Goal: Task Accomplishment & Management: Complete application form

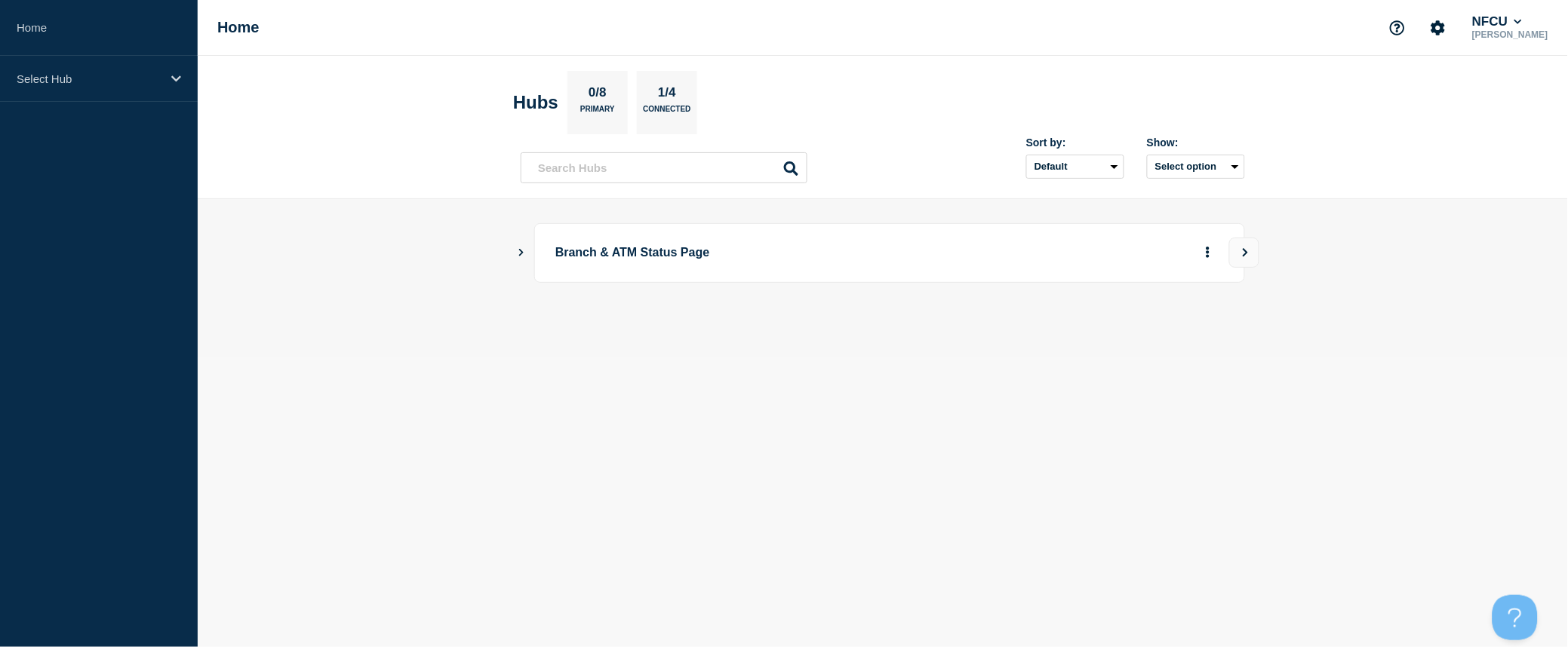
click at [523, 251] on icon "Show Connected Hubs" at bounding box center [521, 252] width 10 height 8
click at [1174, 331] on button "See overview" at bounding box center [1155, 328] width 80 height 30
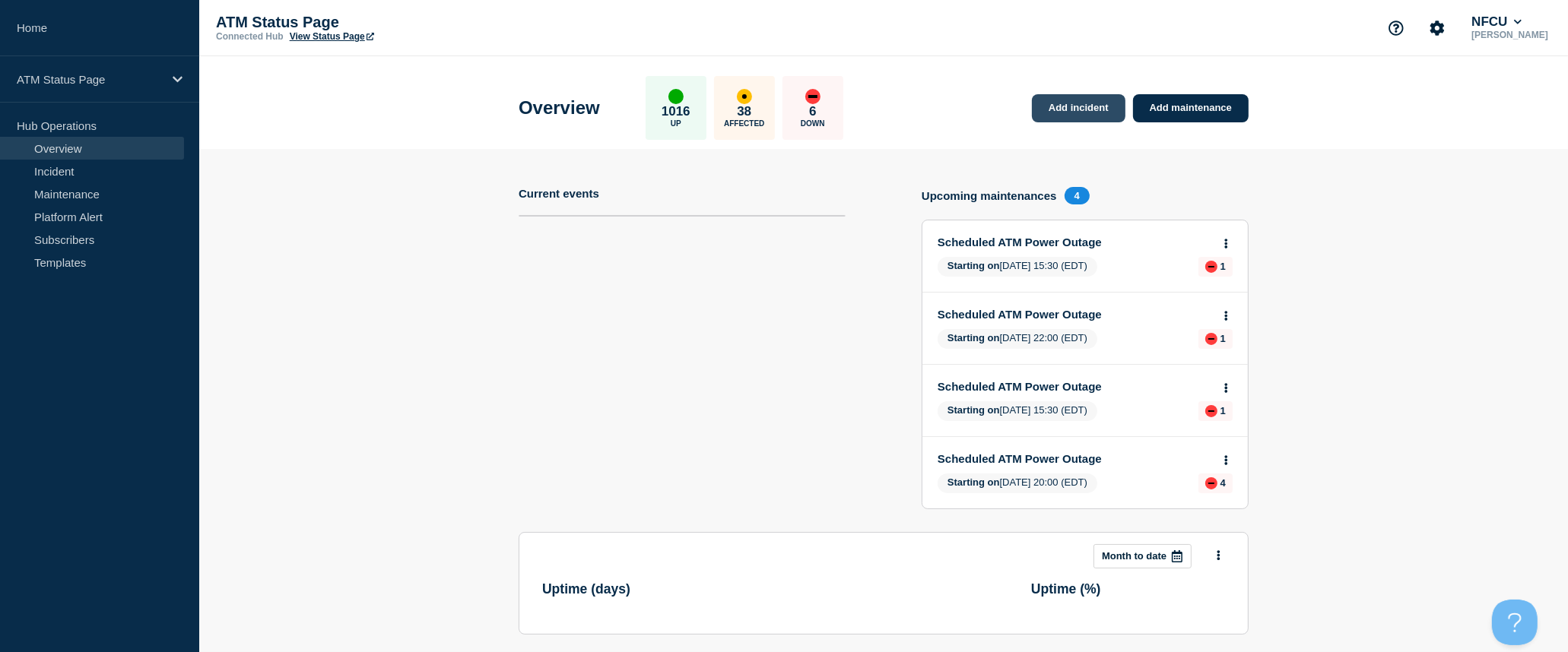
click at [1105, 115] on link "Add incident" at bounding box center [1079, 108] width 94 height 28
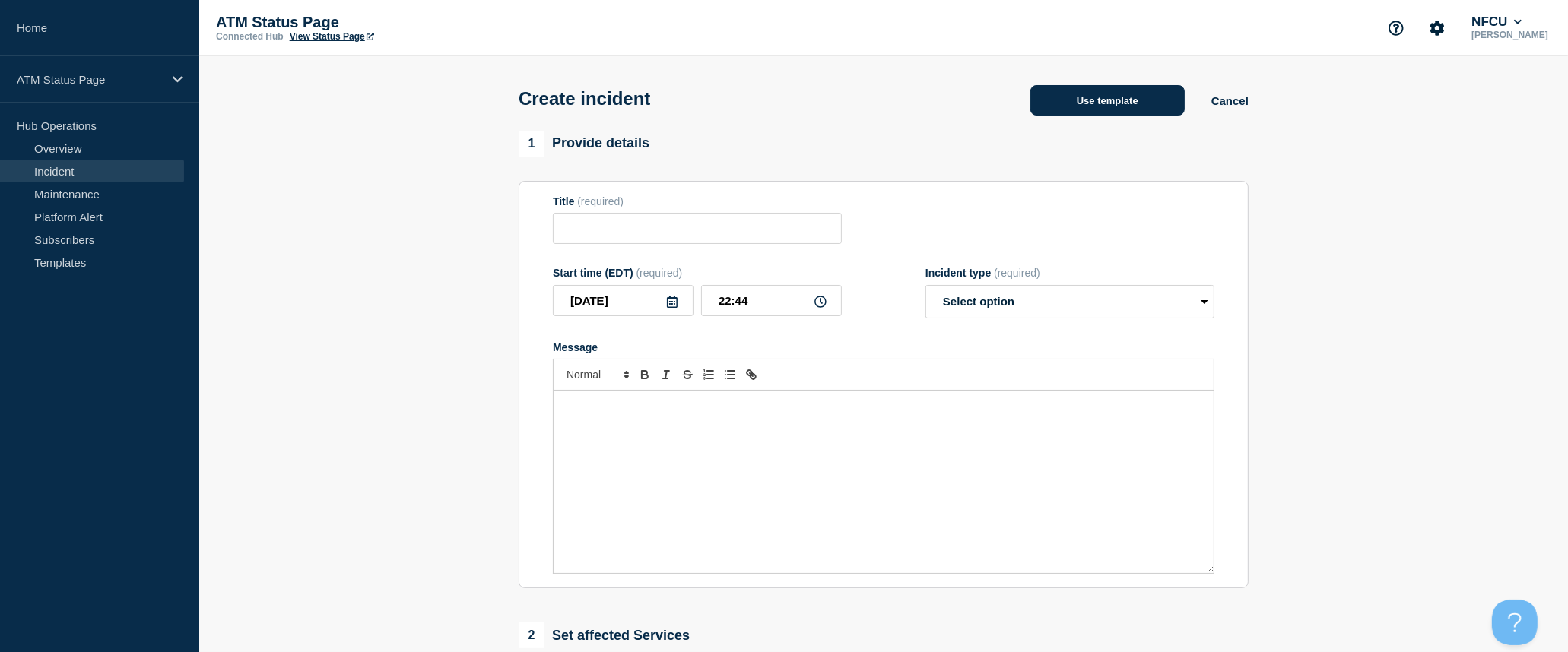
click at [1103, 109] on button "Use template" at bounding box center [1107, 100] width 154 height 30
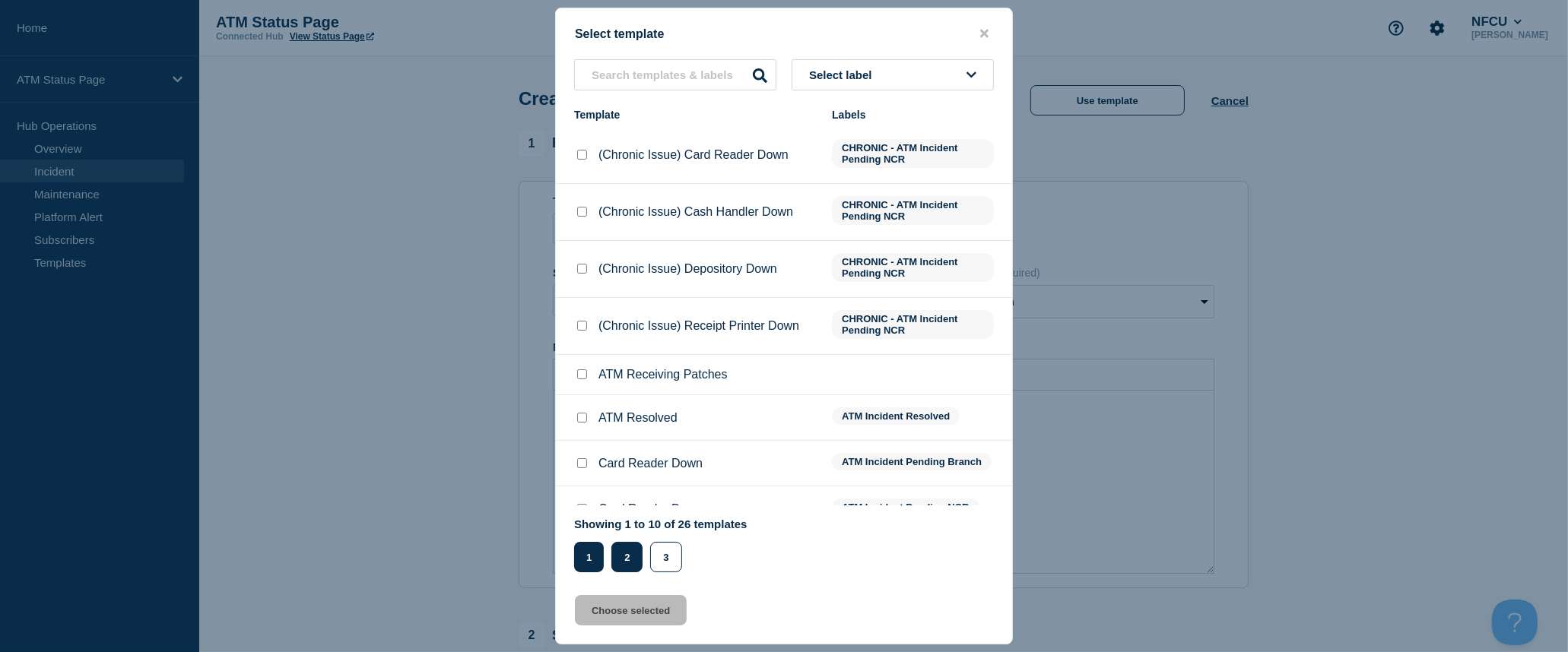
click at [612, 560] on button "2" at bounding box center [627, 557] width 31 height 30
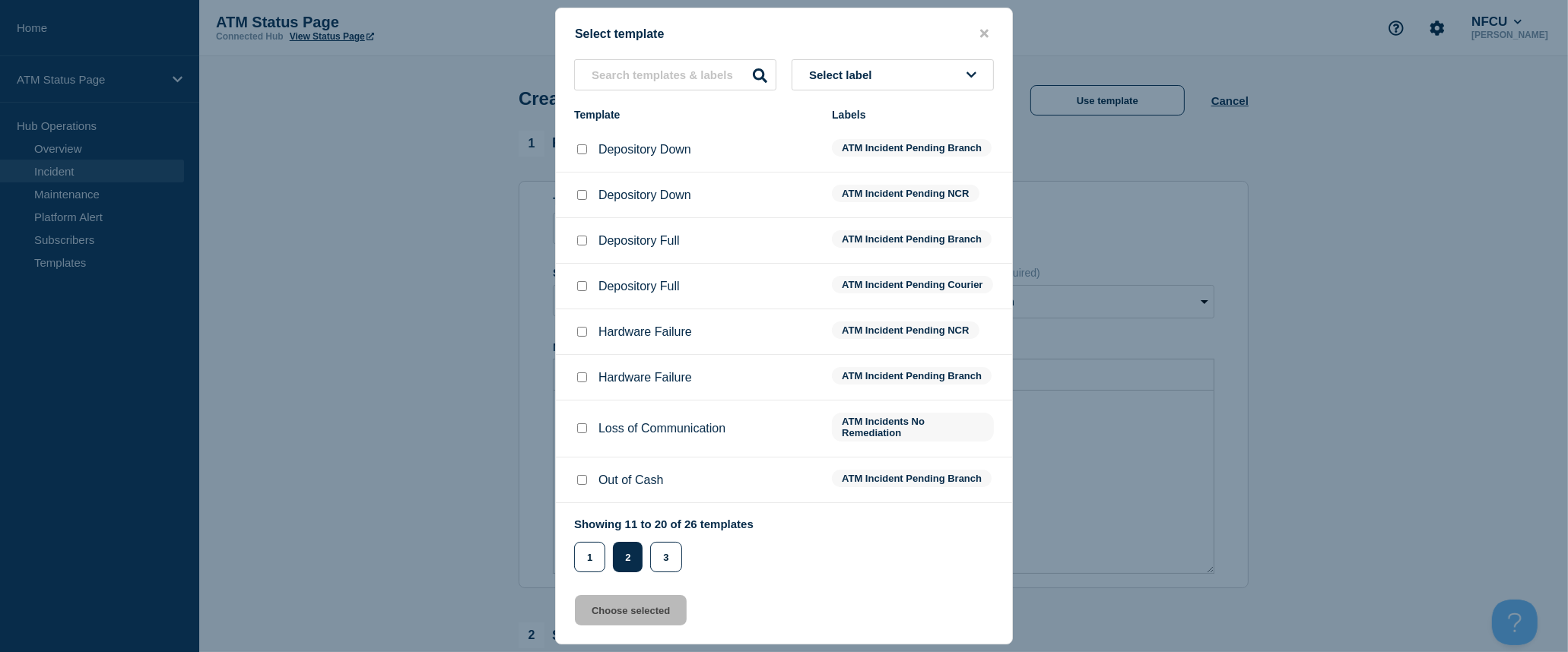
click at [578, 150] on input "Depository Down checkbox" at bounding box center [582, 149] width 10 height 10
checkbox input "true"
click at [631, 616] on button "Choose selected" at bounding box center [630, 610] width 111 height 30
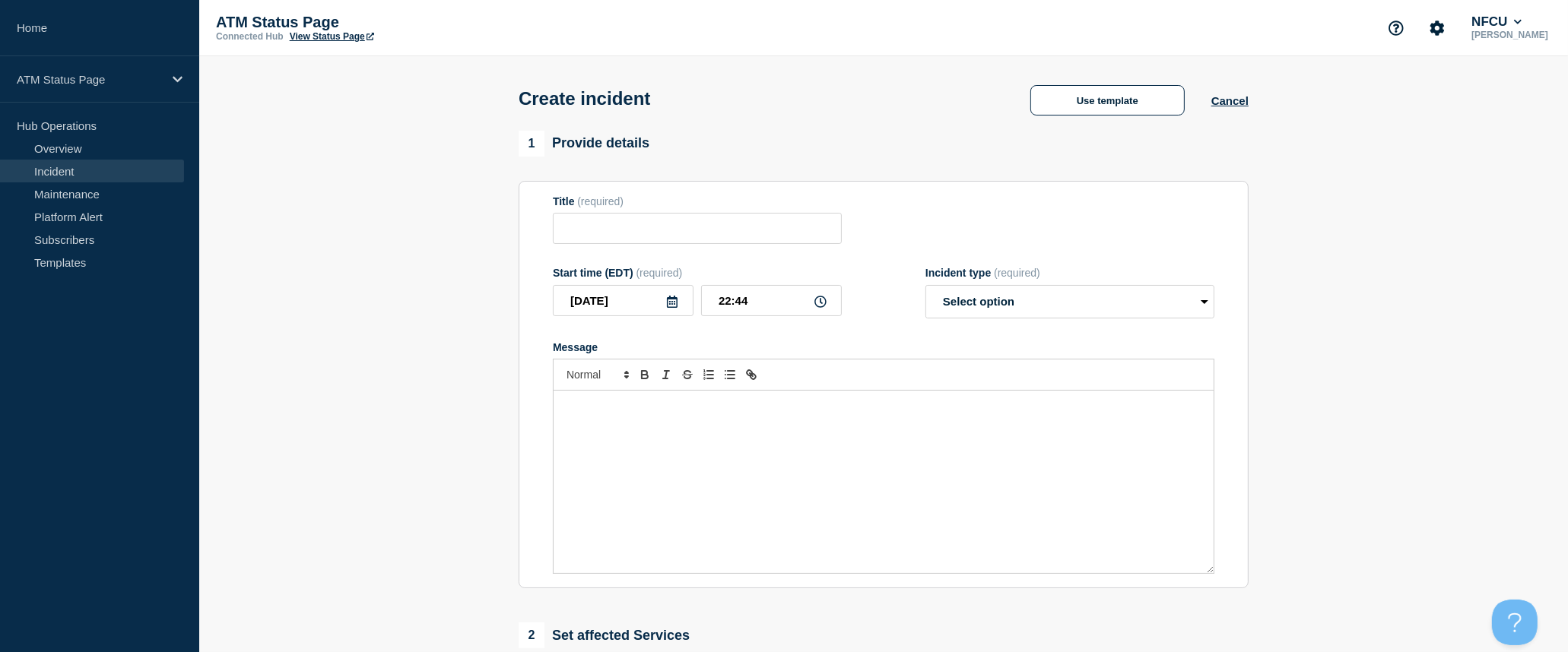
type input "Depository Down"
select select "identified"
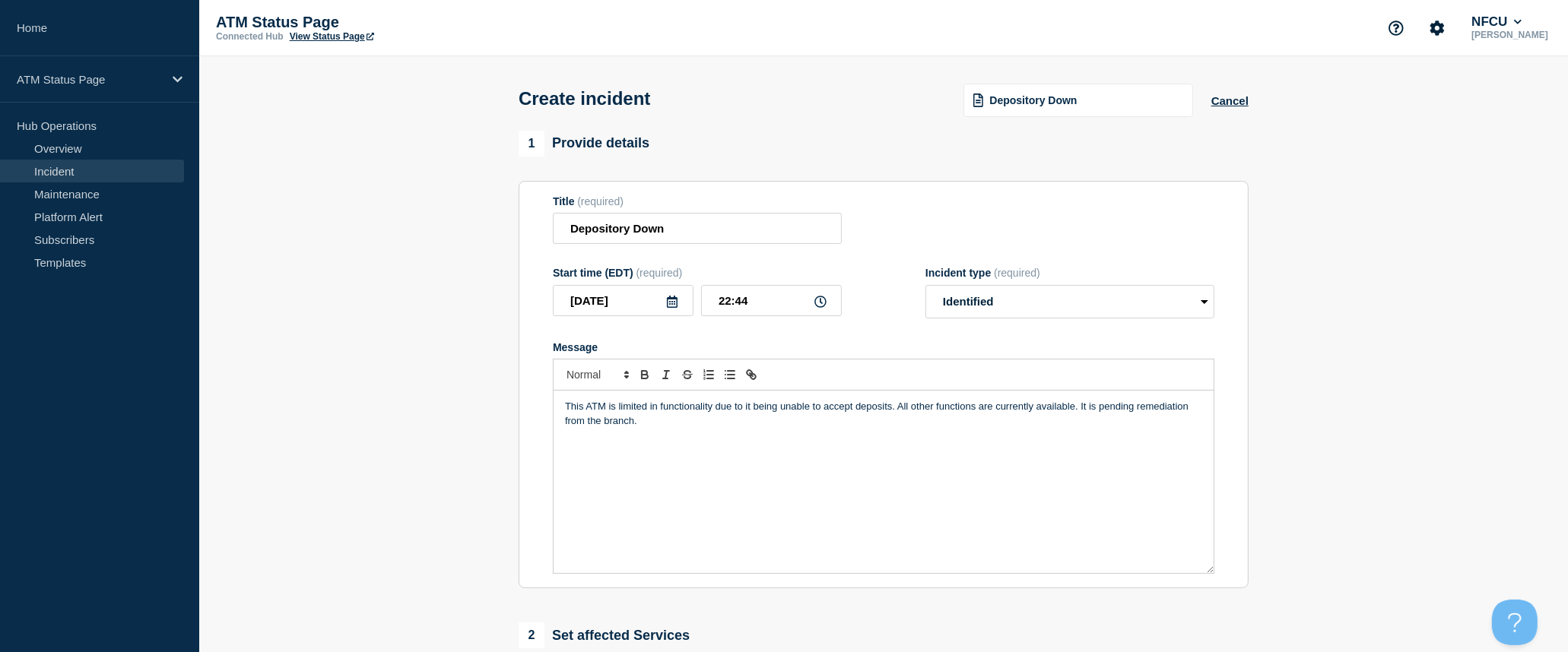
scroll to position [337, 0]
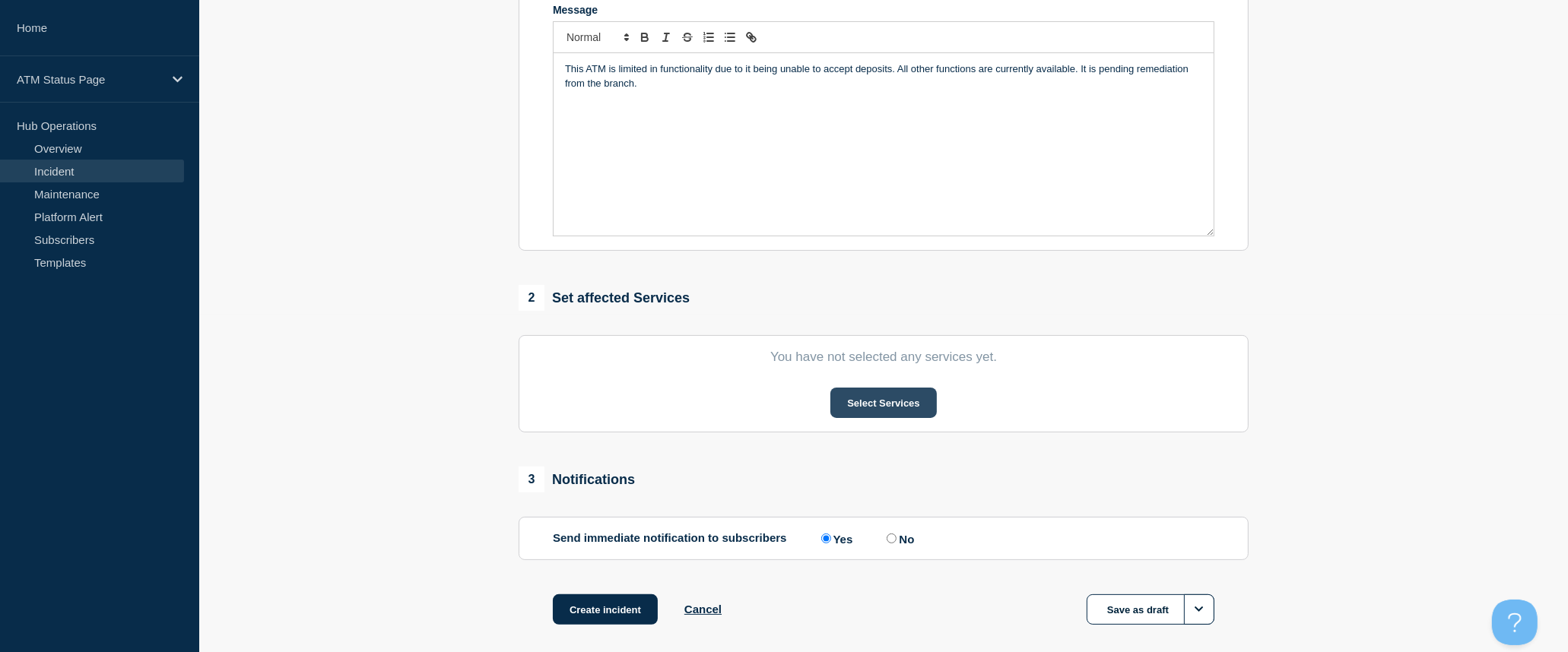
click at [901, 406] on button "Select Services" at bounding box center [883, 402] width 106 height 30
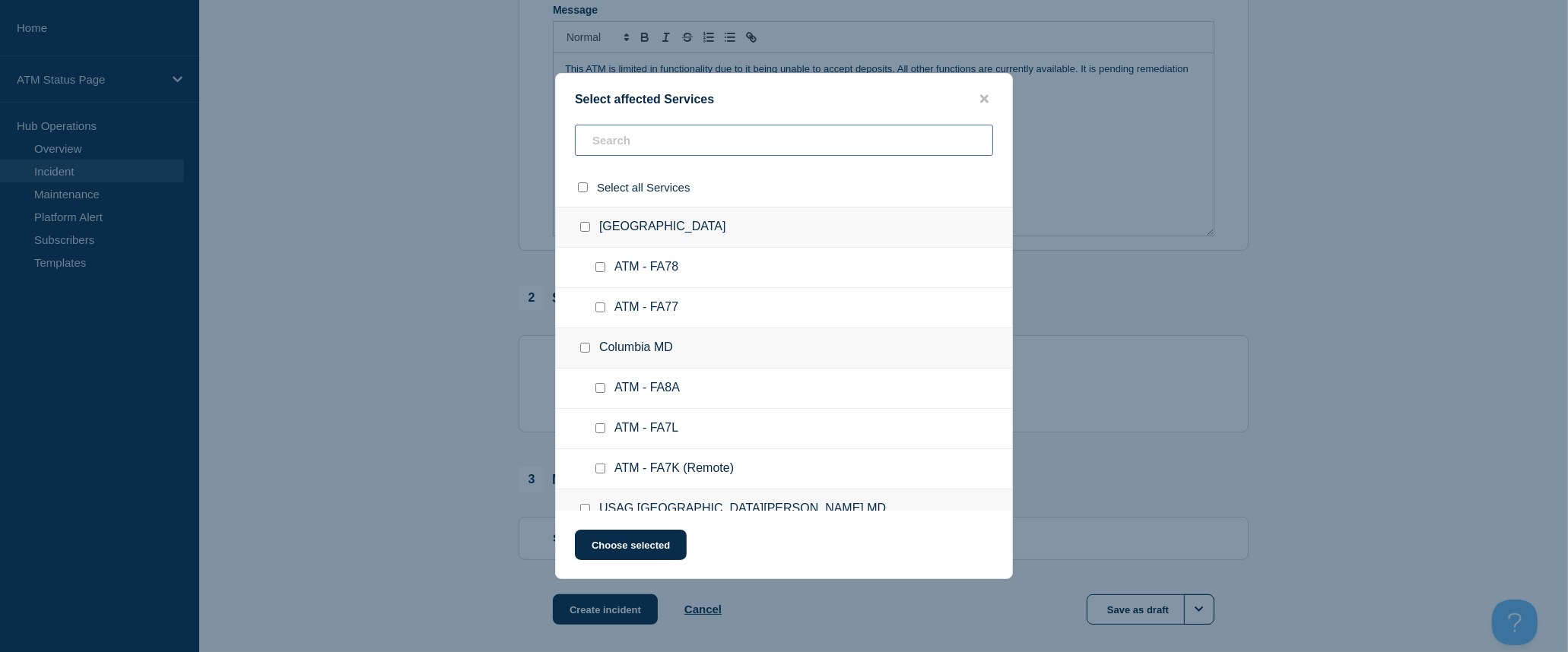
click at [853, 146] on input "text" at bounding box center [784, 140] width 419 height 31
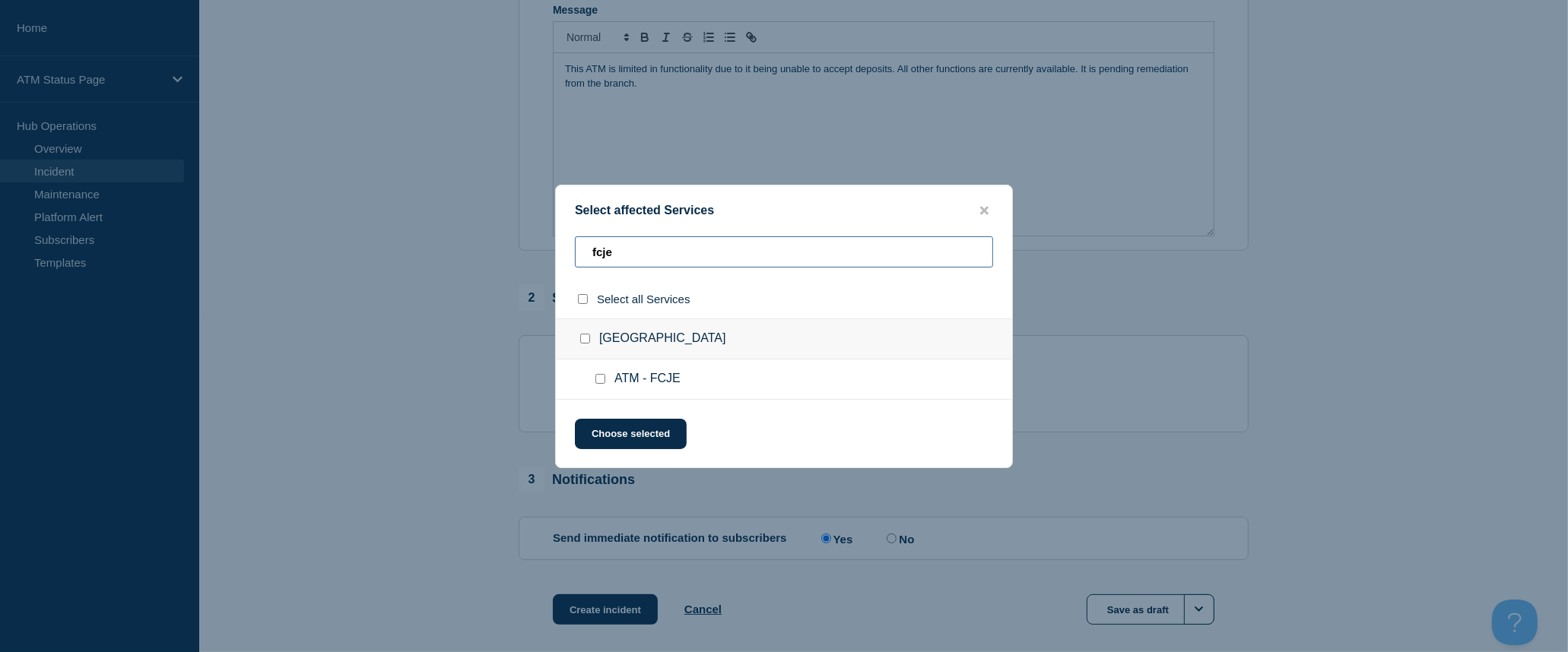
type input "fcje"
click at [587, 302] on input "select all checkbox" at bounding box center [582, 299] width 10 height 10
checkbox input "true"
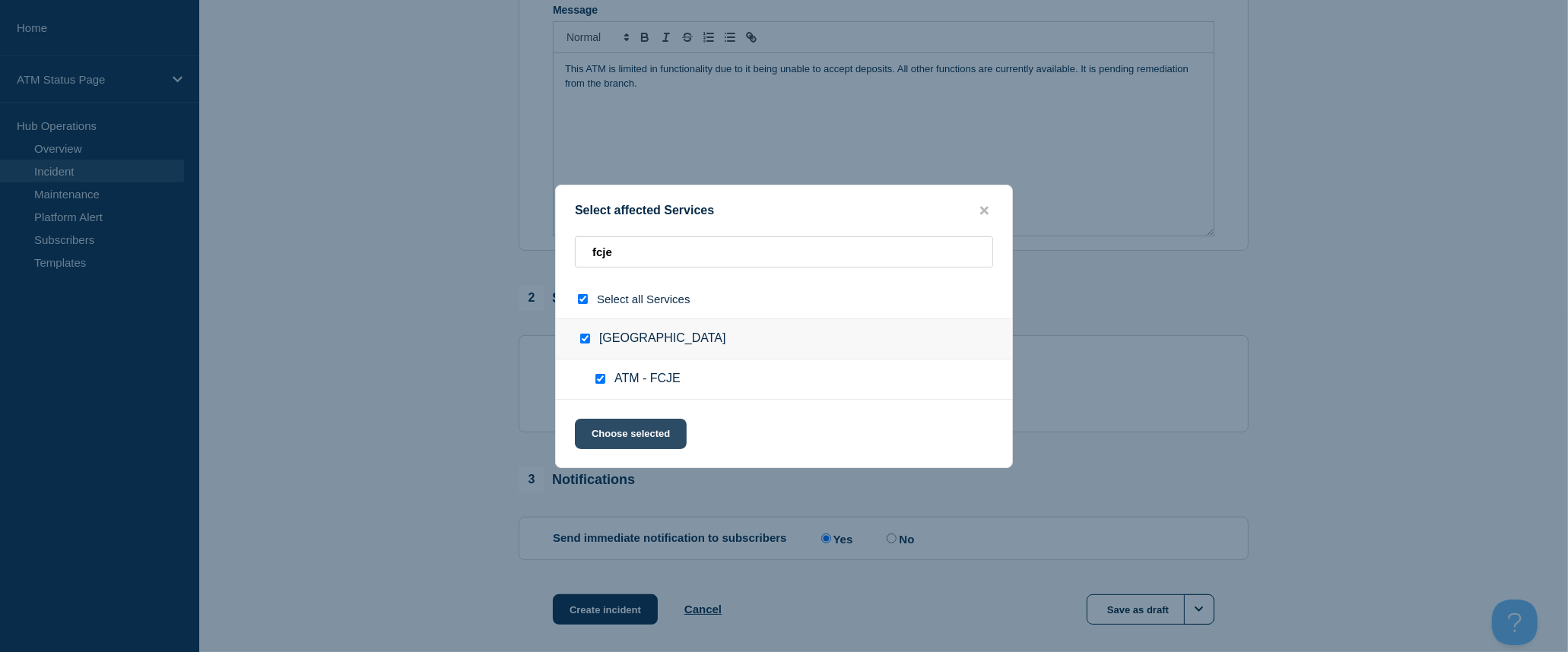
click at [635, 430] on button "Choose selected" at bounding box center [630, 433] width 111 height 30
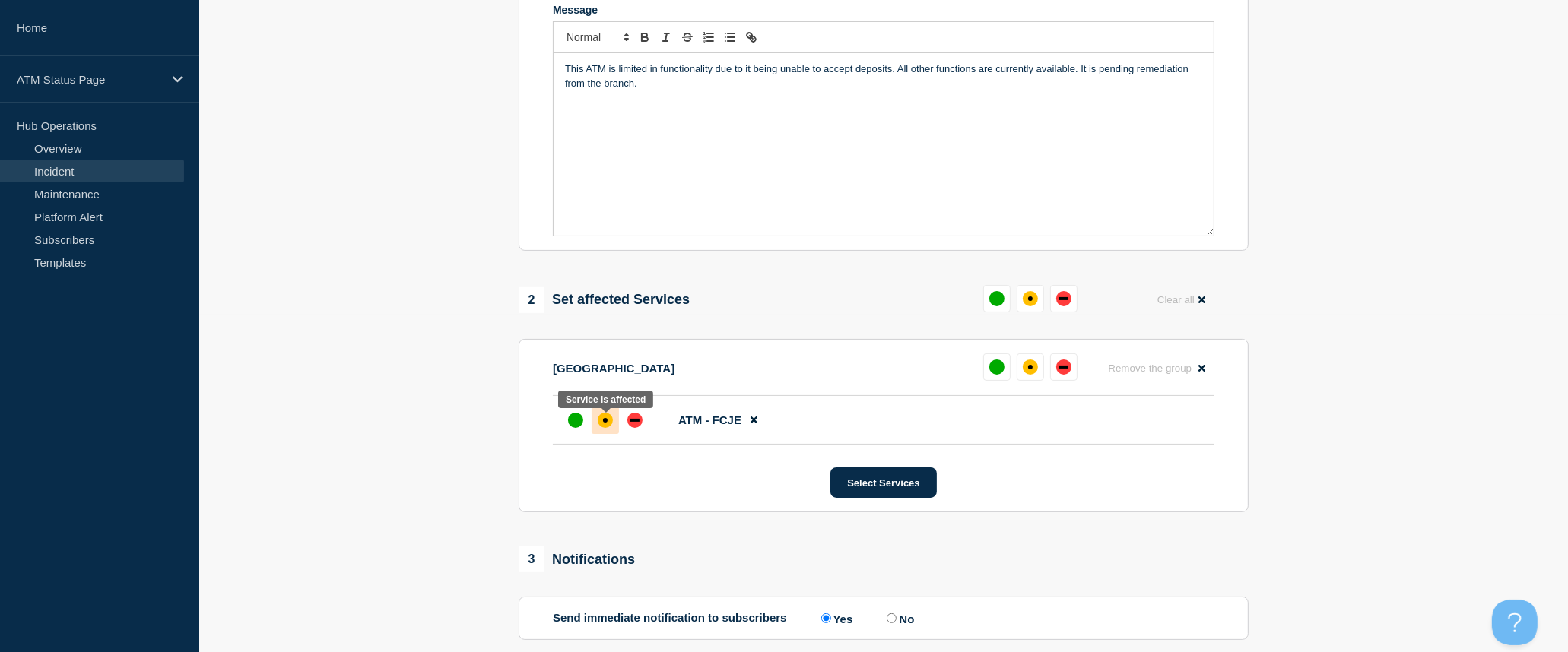
click at [603, 428] on div "affected" at bounding box center [606, 420] width 16 height 16
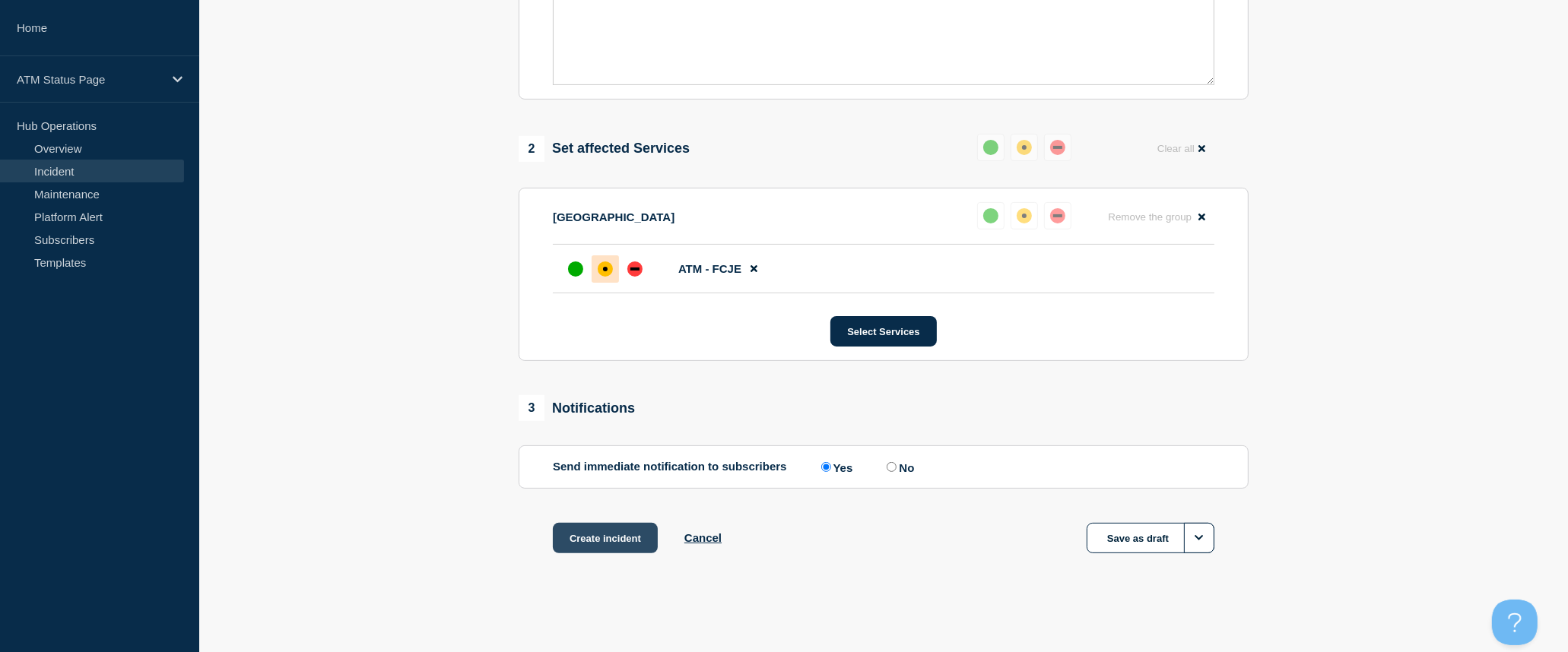
click at [619, 535] on button "Create incident" at bounding box center [606, 538] width 105 height 30
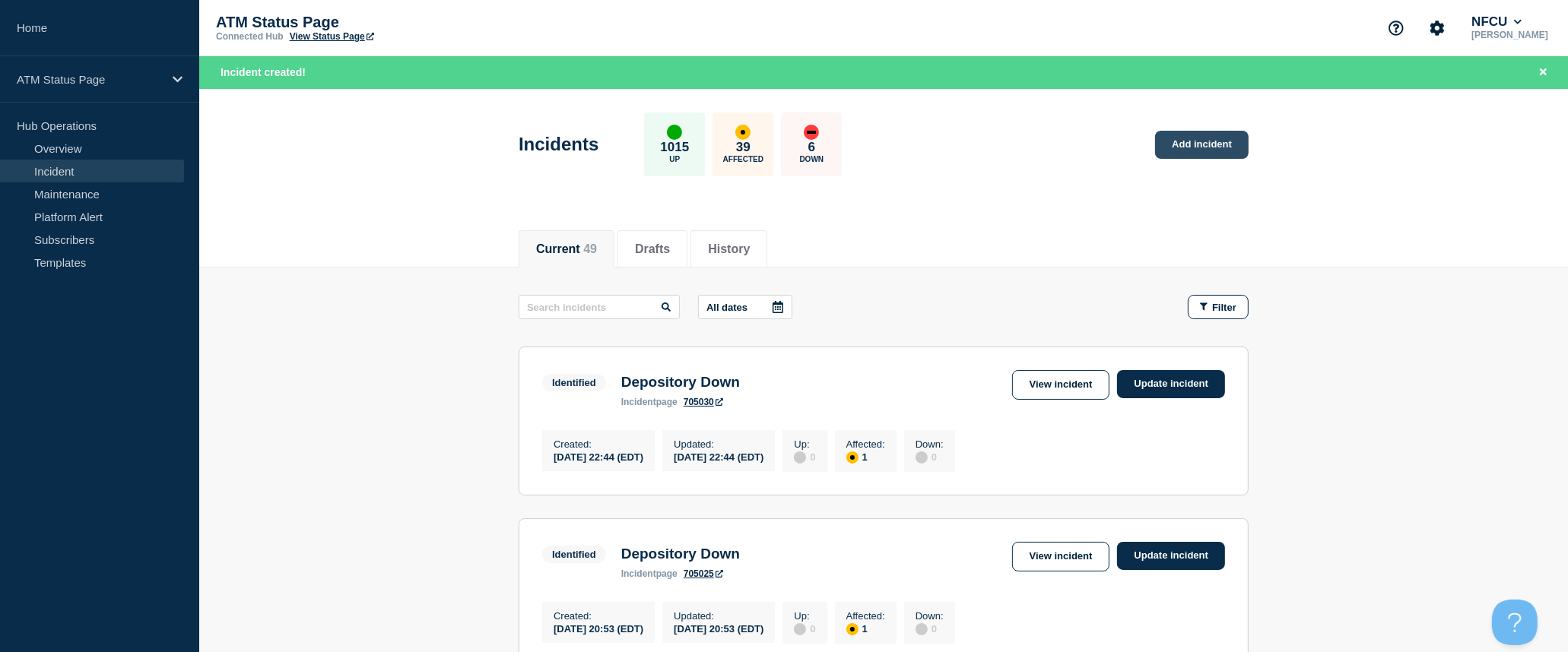
click at [1217, 153] on link "Add incident" at bounding box center [1202, 144] width 94 height 28
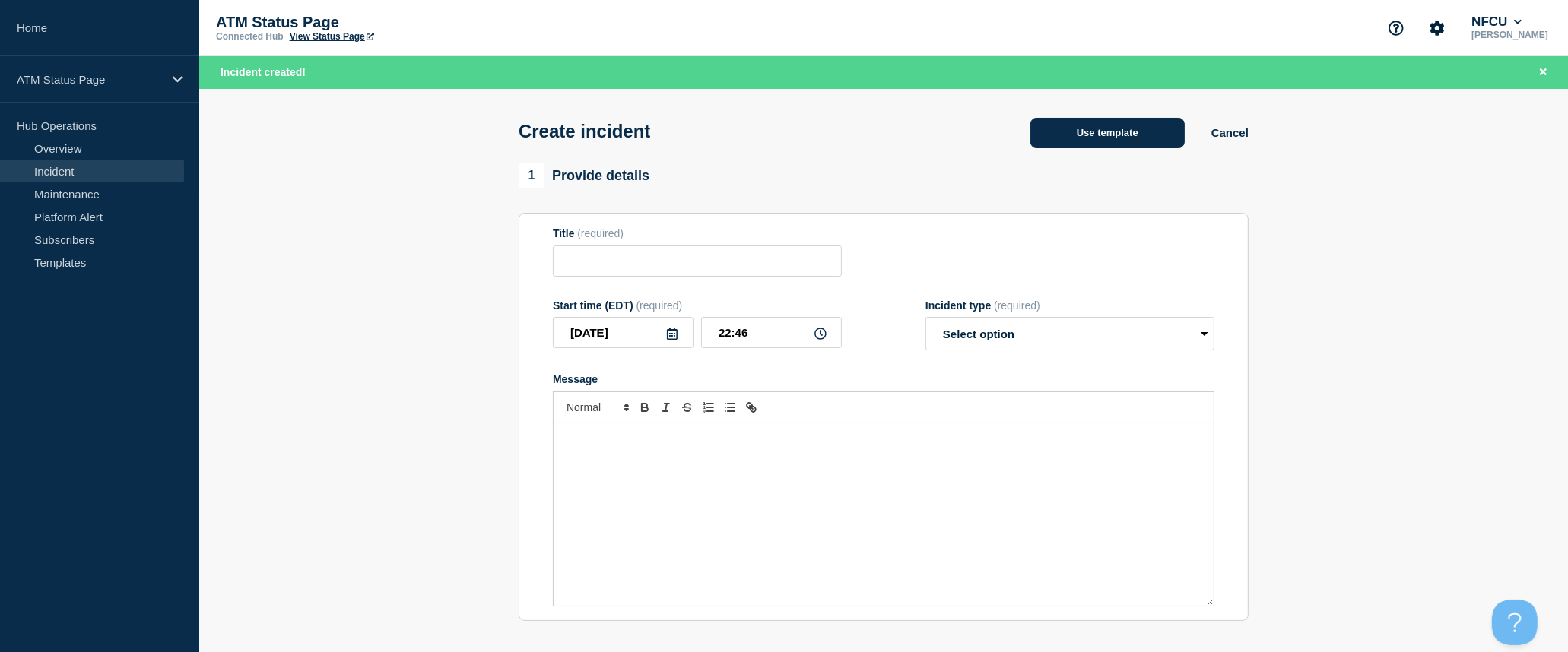
click at [1134, 147] on button "Use template" at bounding box center [1107, 133] width 154 height 30
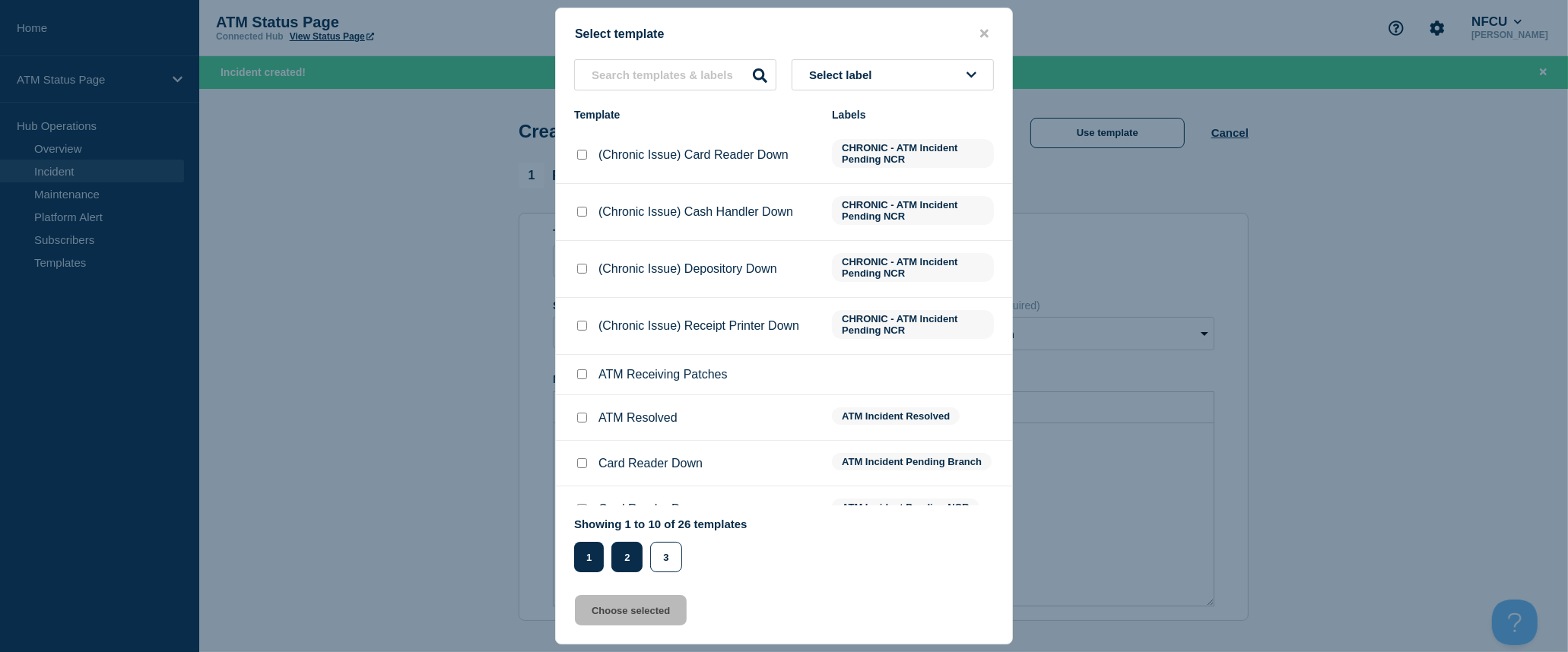
click at [631, 559] on button "2" at bounding box center [627, 557] width 31 height 30
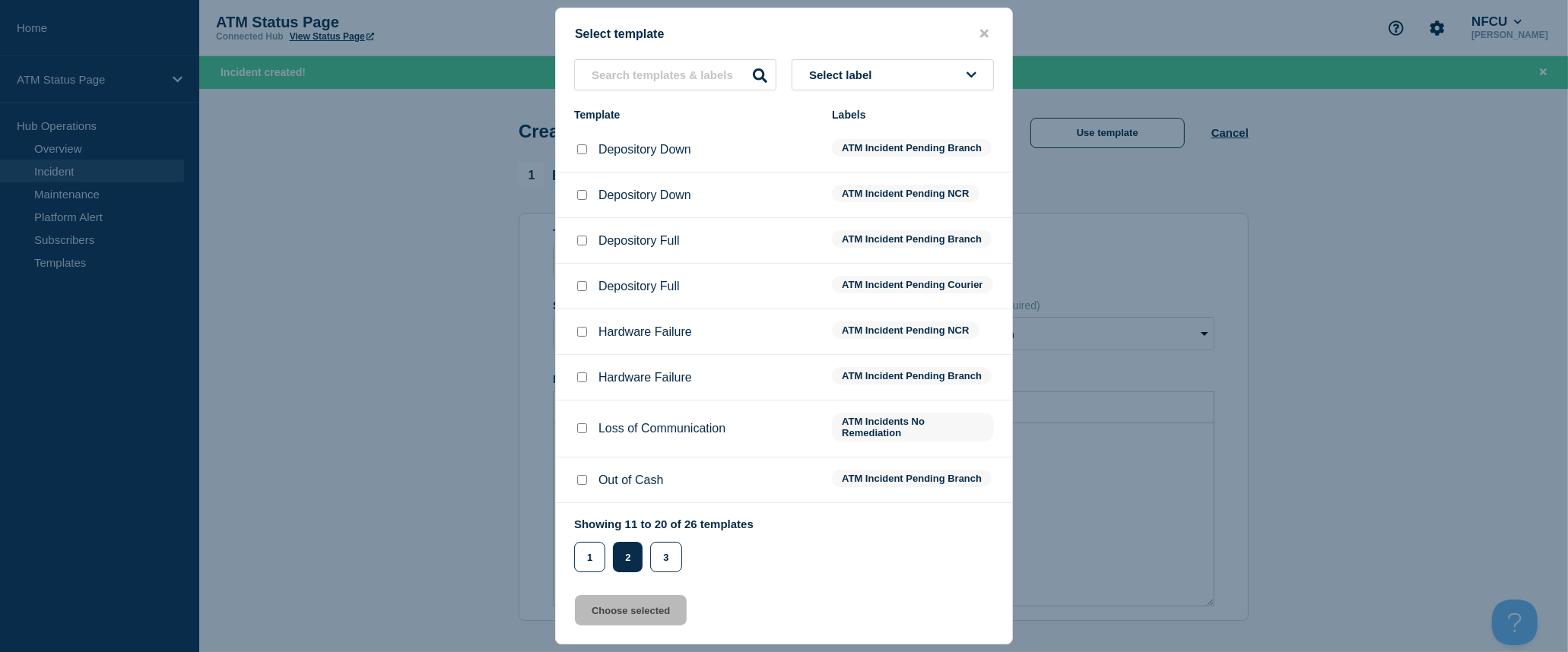
click at [582, 154] on input "Depository Down checkbox" at bounding box center [582, 149] width 10 height 10
checkbox input "true"
click at [663, 603] on button "Choose selected" at bounding box center [630, 610] width 111 height 30
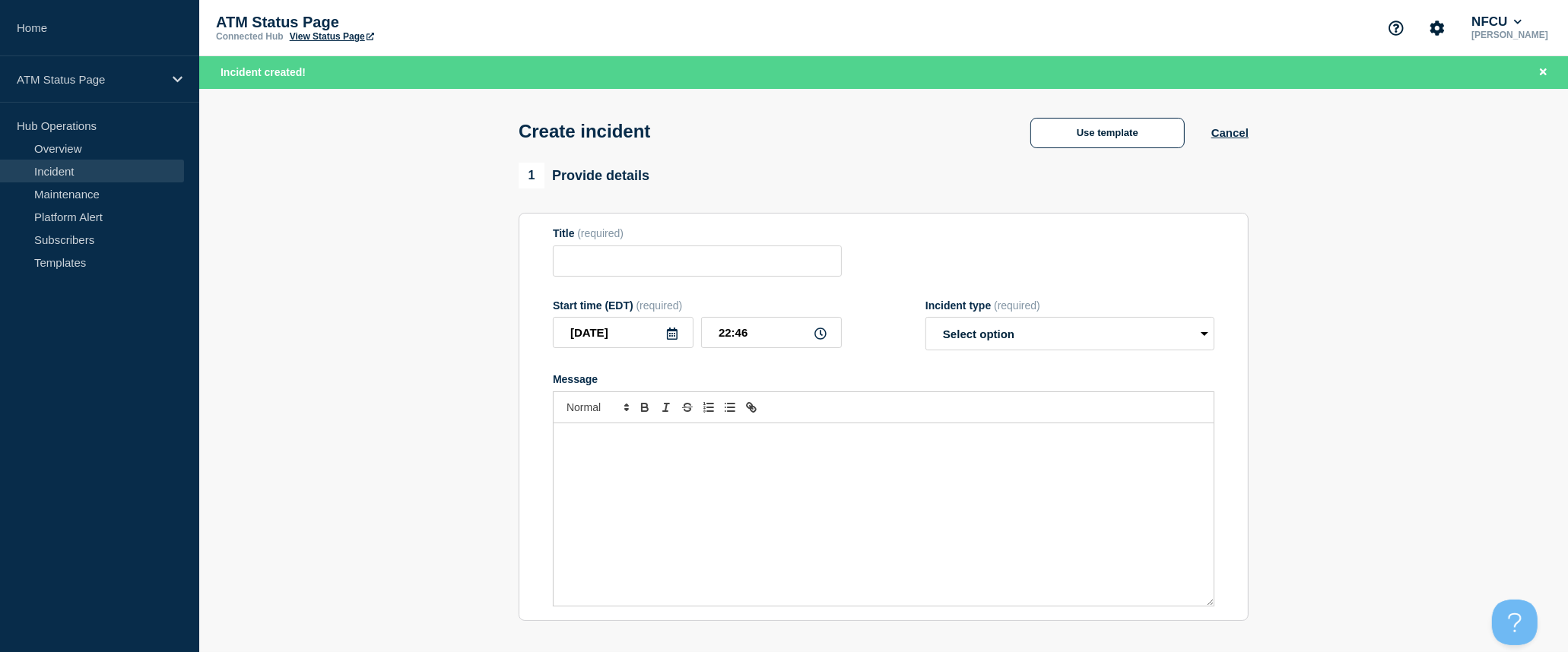
type input "Depository Down"
select select "identified"
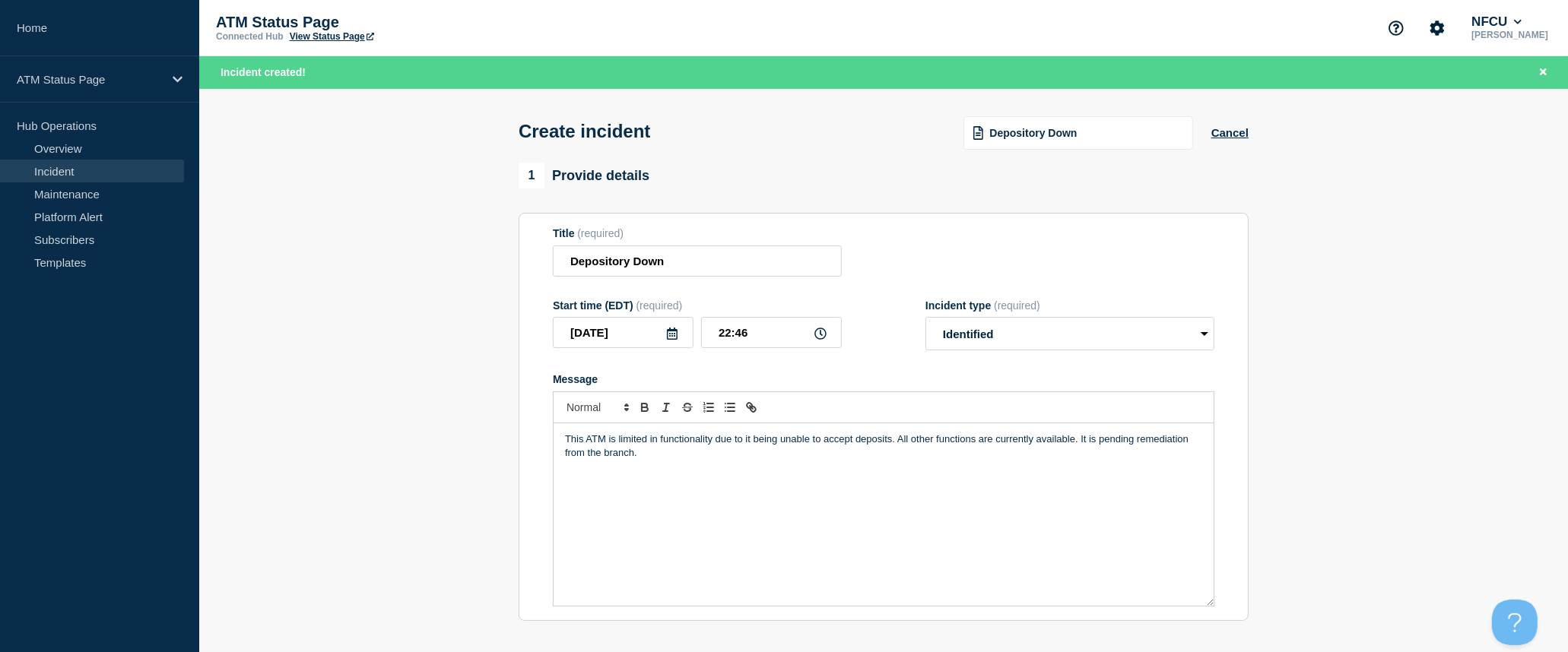
scroll to position [253, 0]
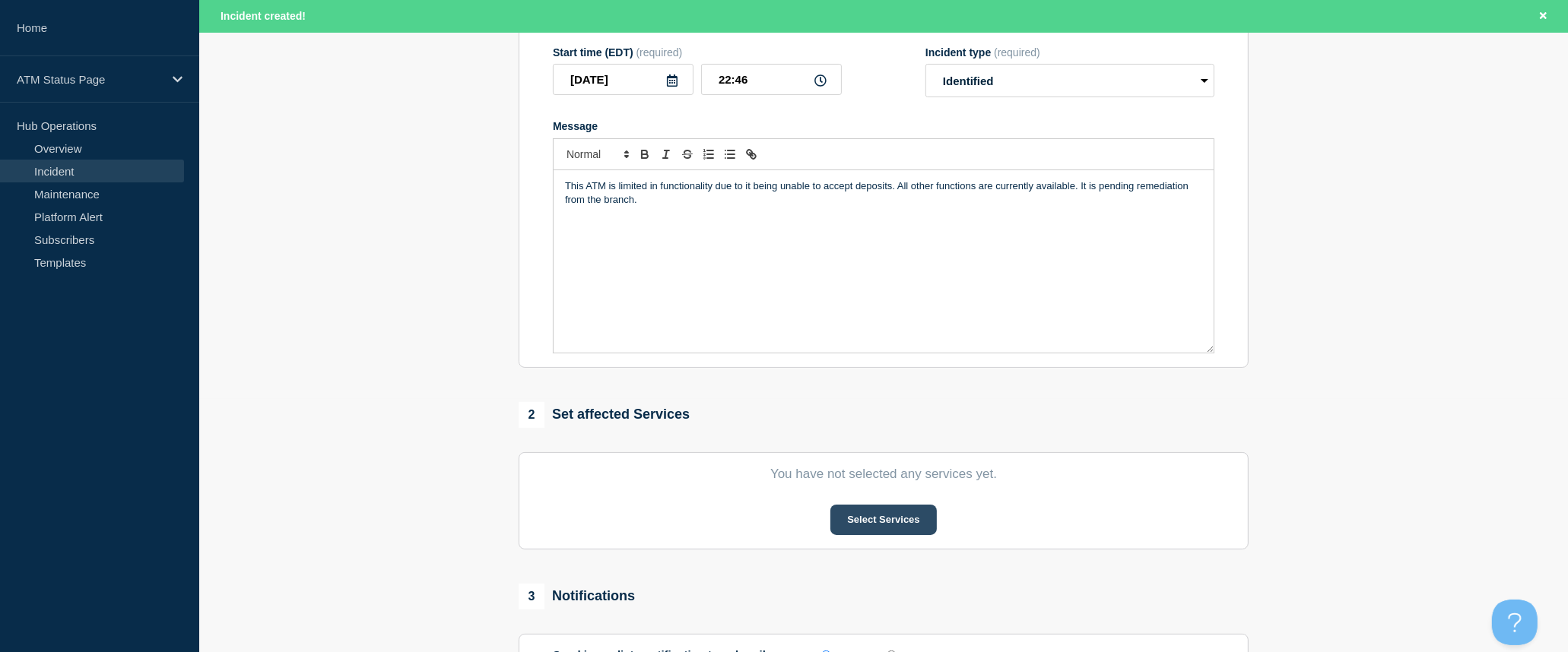
click at [891, 531] on button "Select Services" at bounding box center [883, 519] width 106 height 30
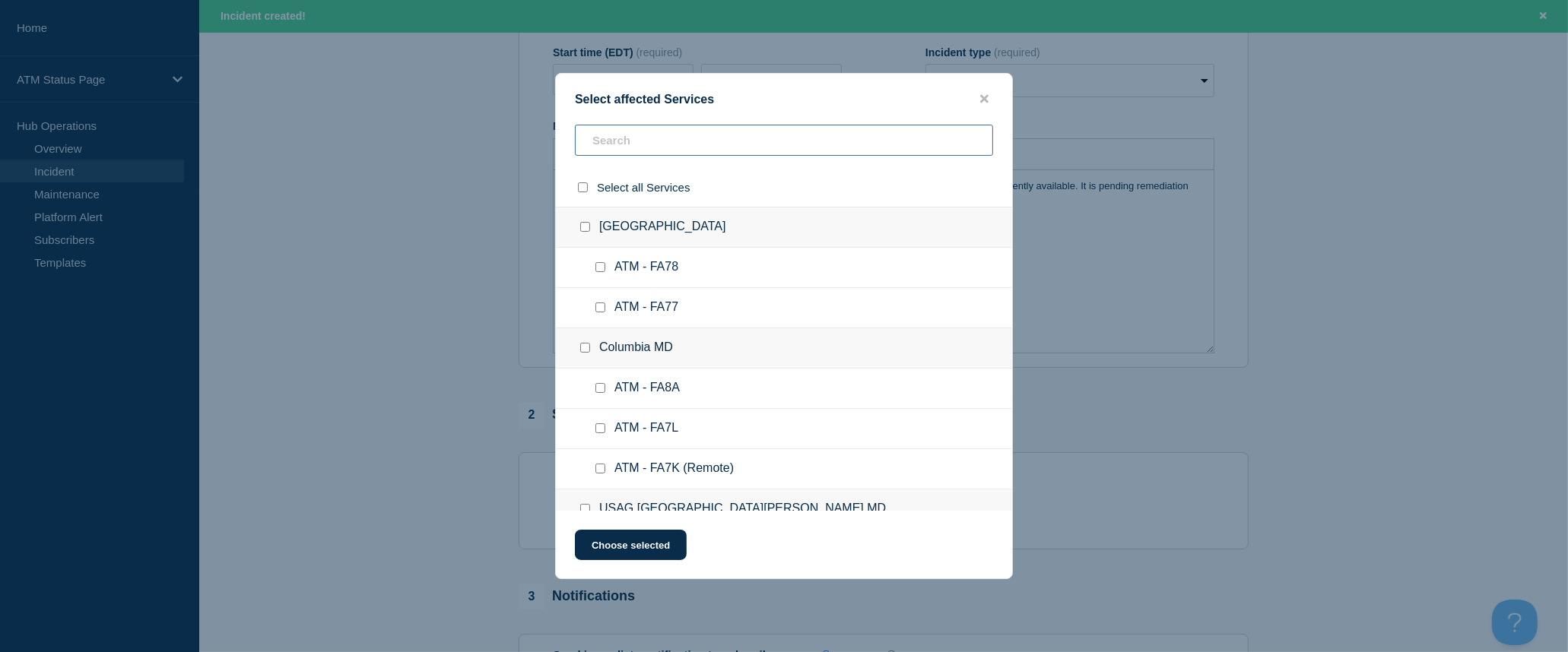
click at [797, 143] on input "text" at bounding box center [784, 140] width 419 height 31
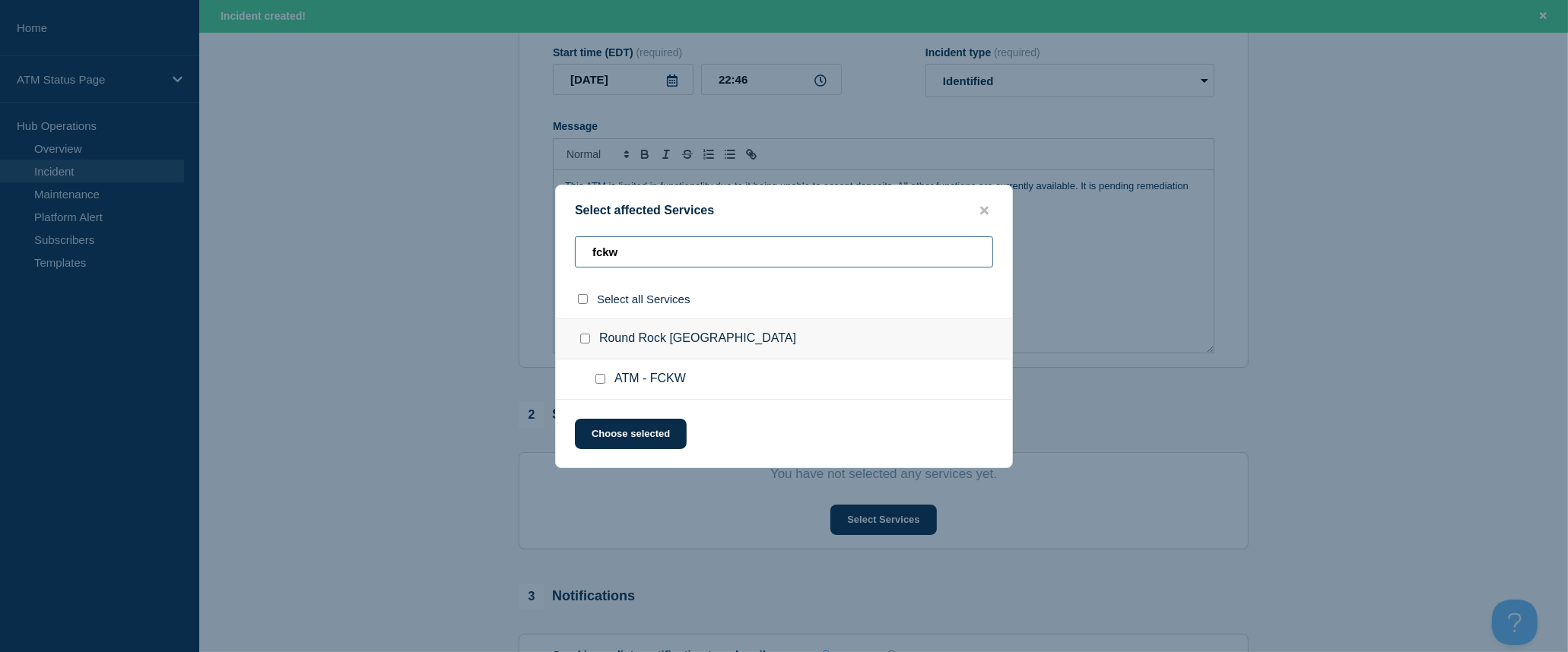
type input "fckw"
click at [584, 301] on input "select all checkbox" at bounding box center [582, 299] width 10 height 10
checkbox input "true"
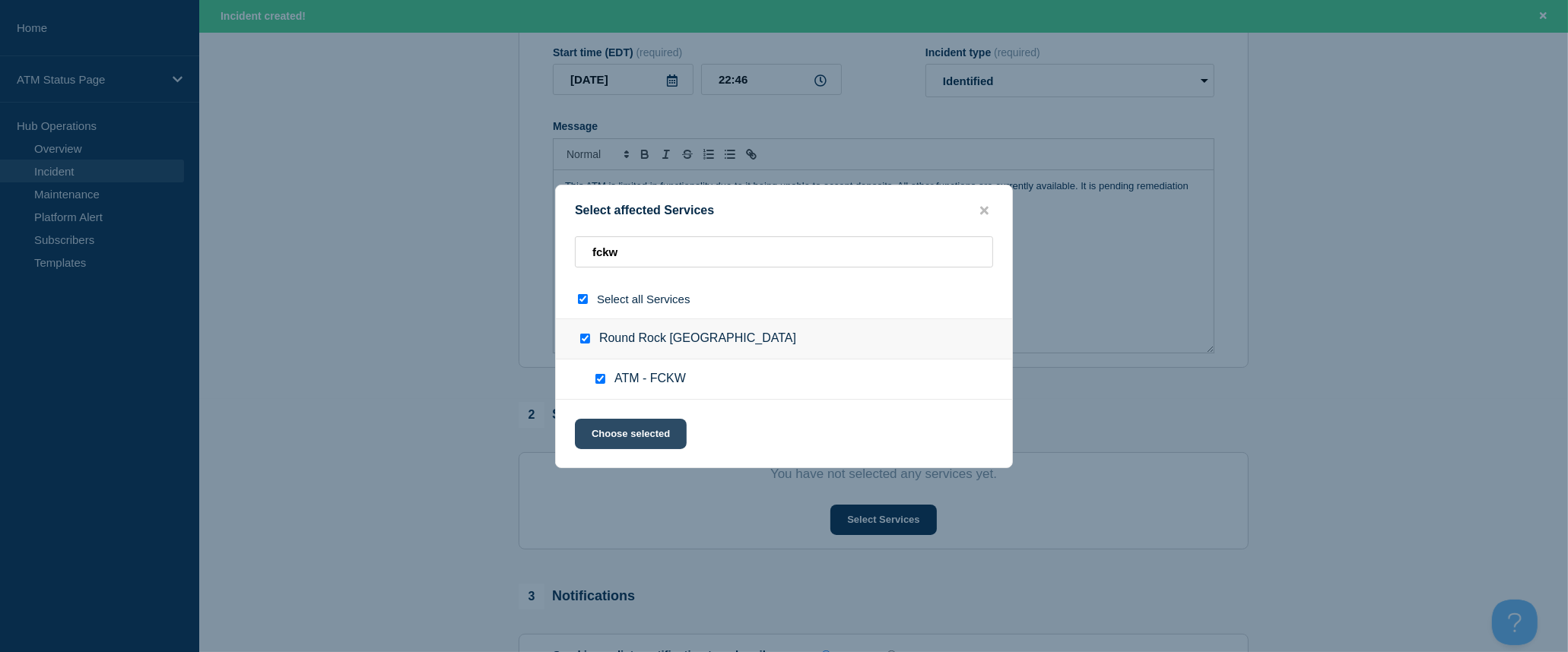
click at [649, 429] on button "Choose selected" at bounding box center [630, 433] width 111 height 30
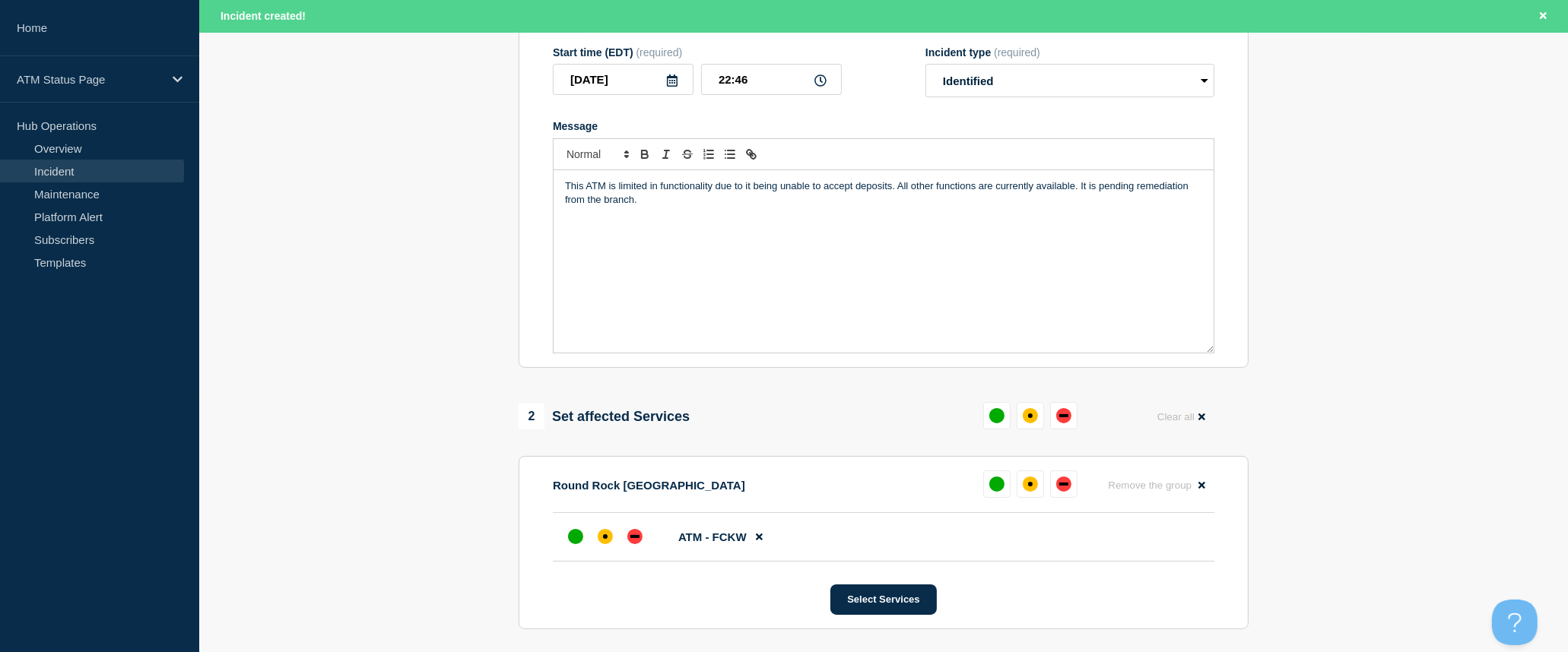
scroll to position [422, 0]
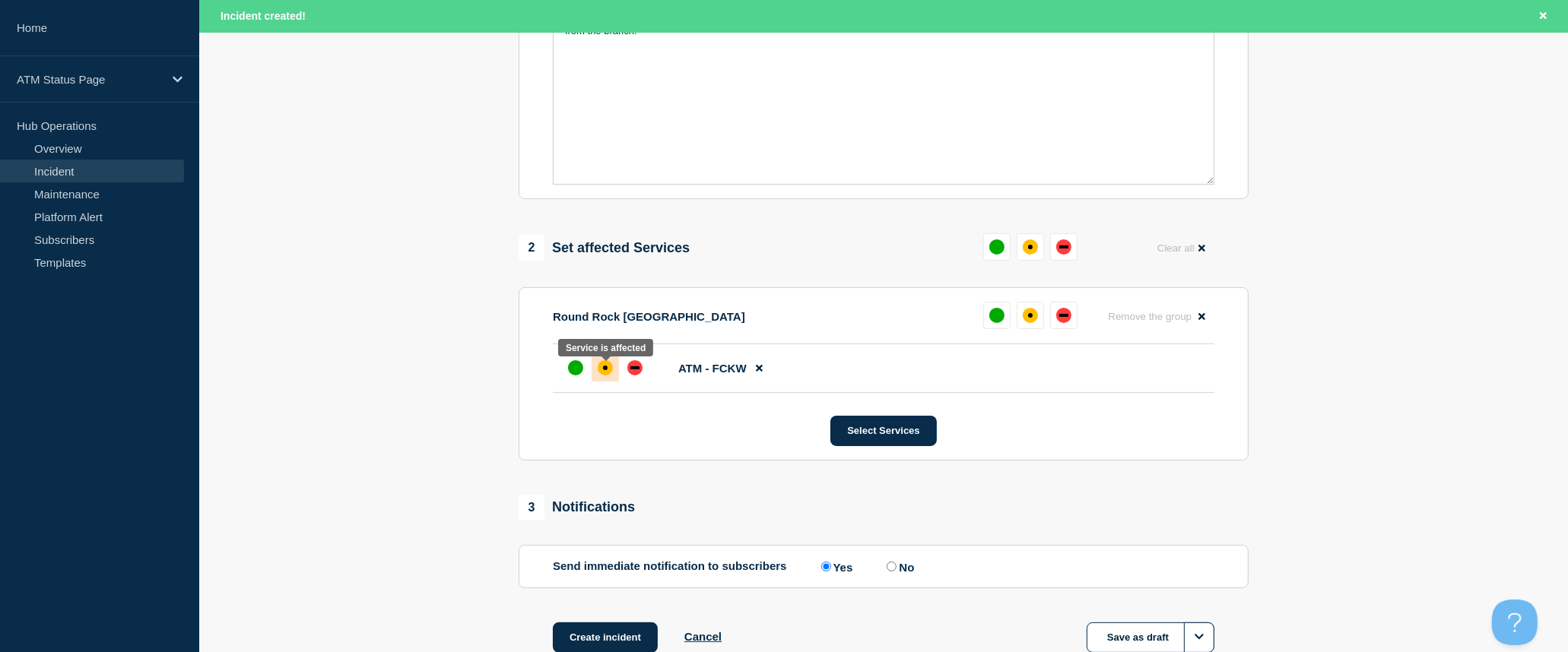
click at [611, 373] on div "affected" at bounding box center [606, 368] width 16 height 16
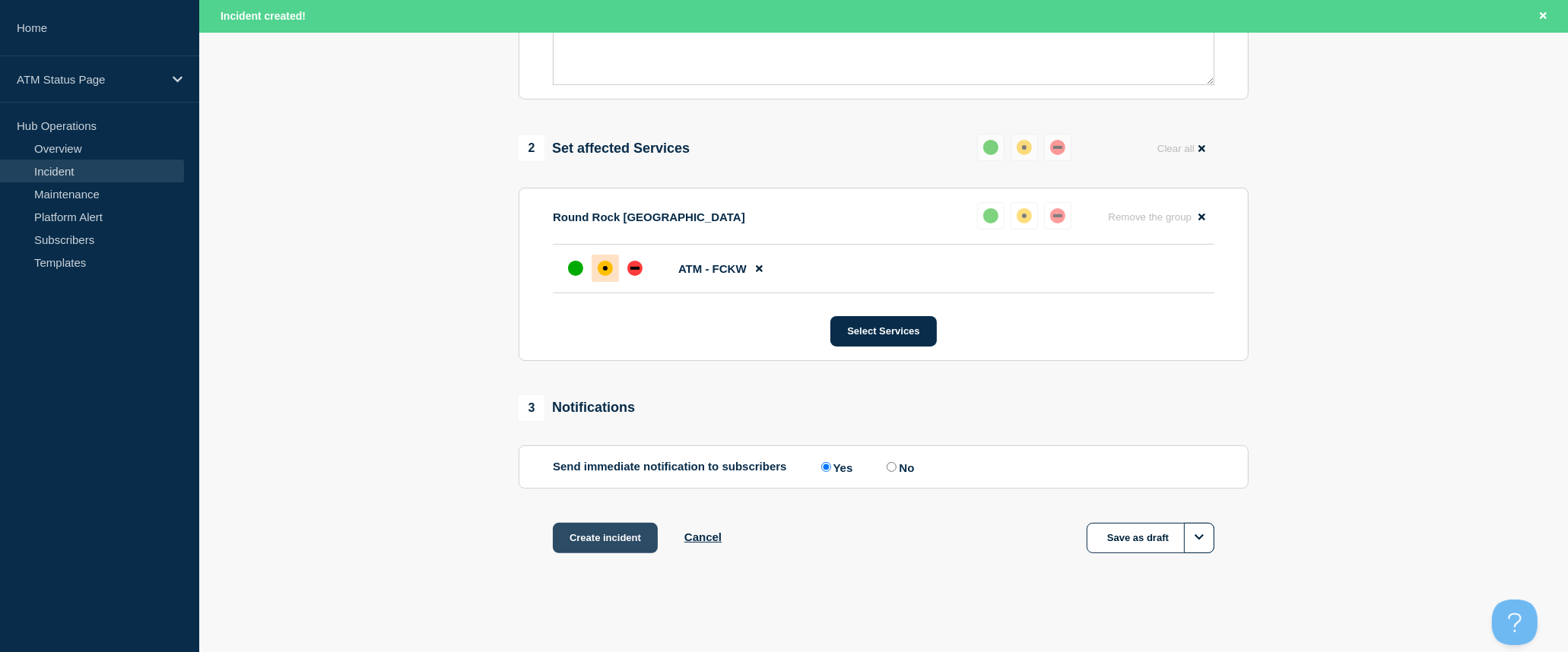
click at [618, 537] on button "Create incident" at bounding box center [606, 538] width 105 height 30
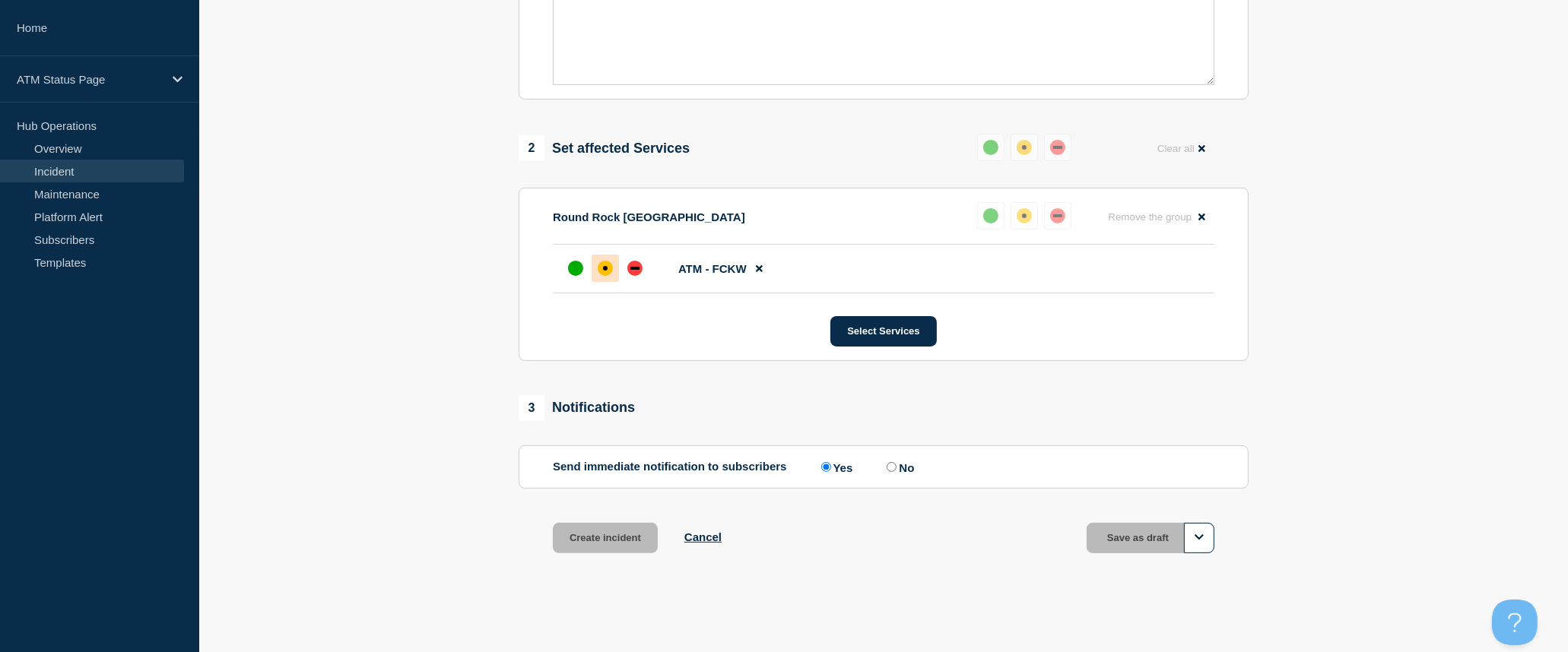
scroll to position [494, 0]
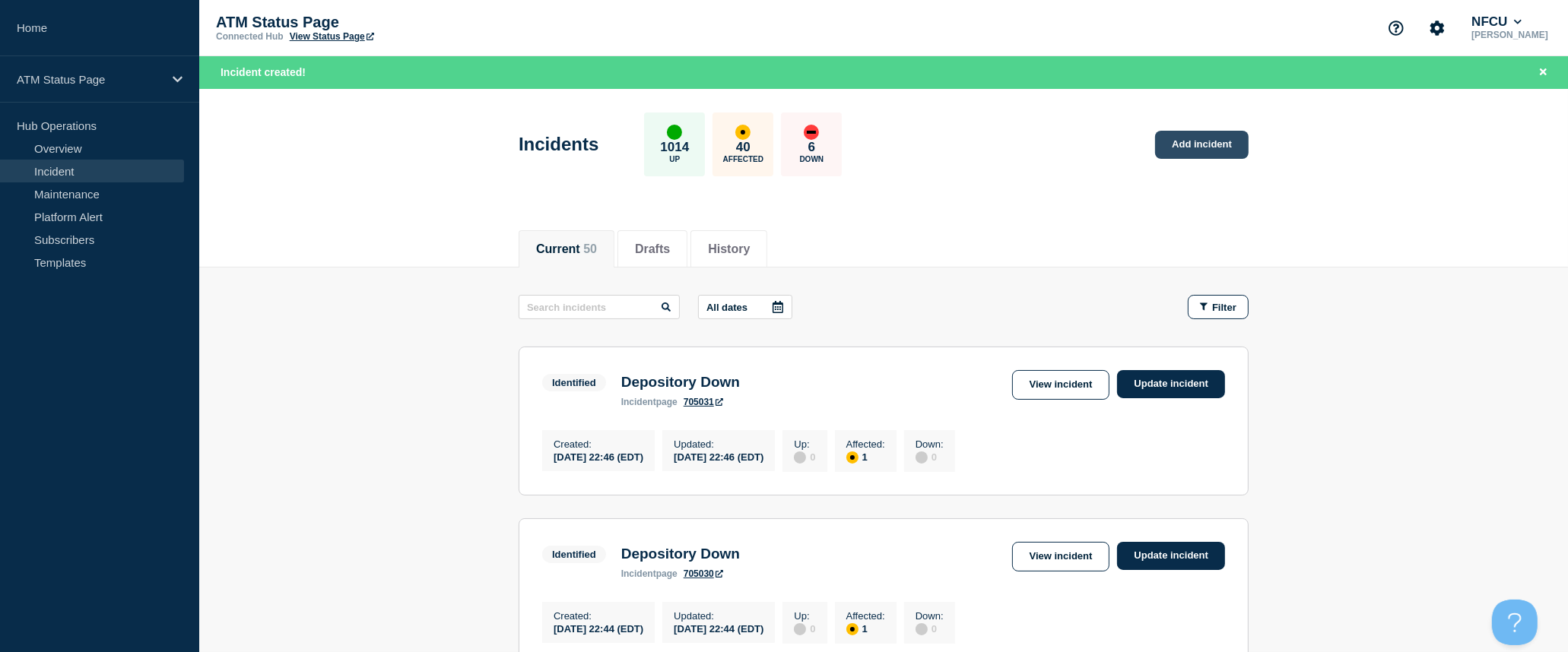
click at [1206, 140] on link "Add incident" at bounding box center [1202, 144] width 94 height 28
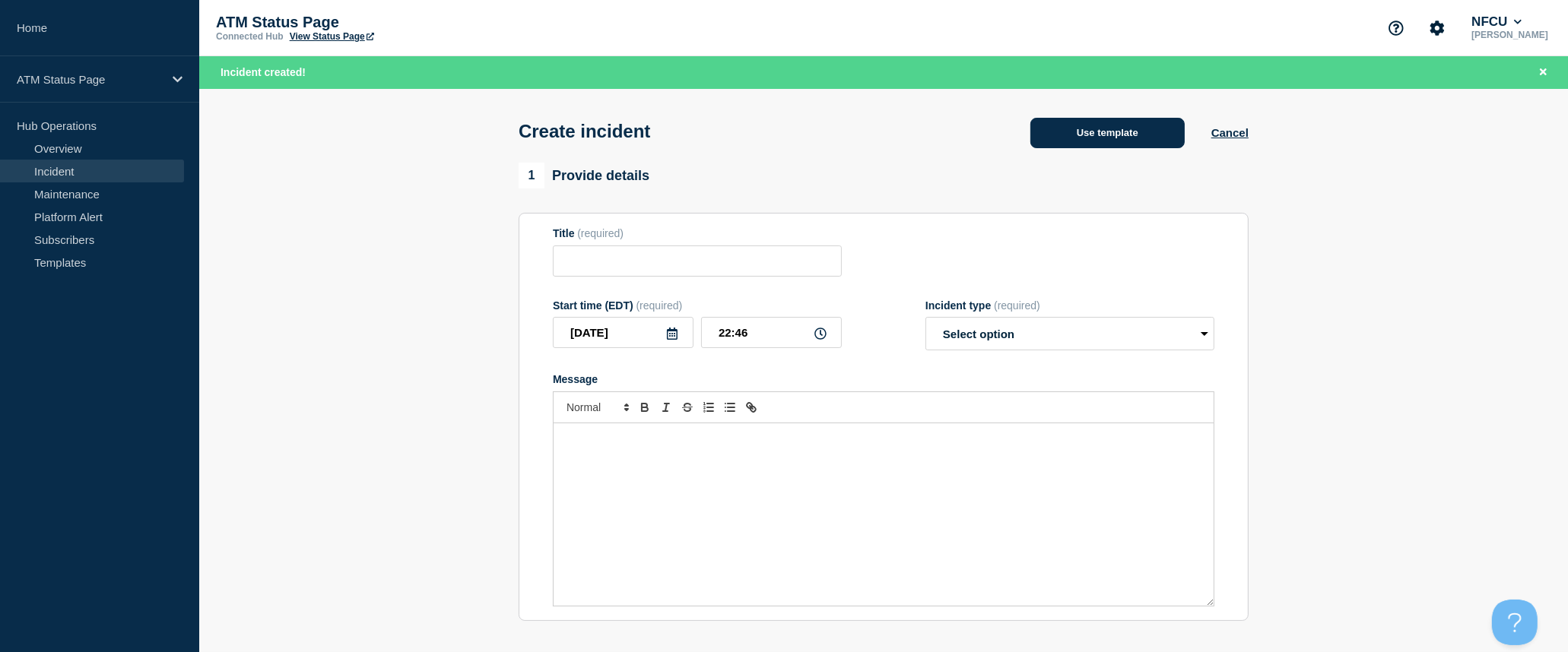
click at [1133, 143] on button "Use template" at bounding box center [1107, 133] width 154 height 30
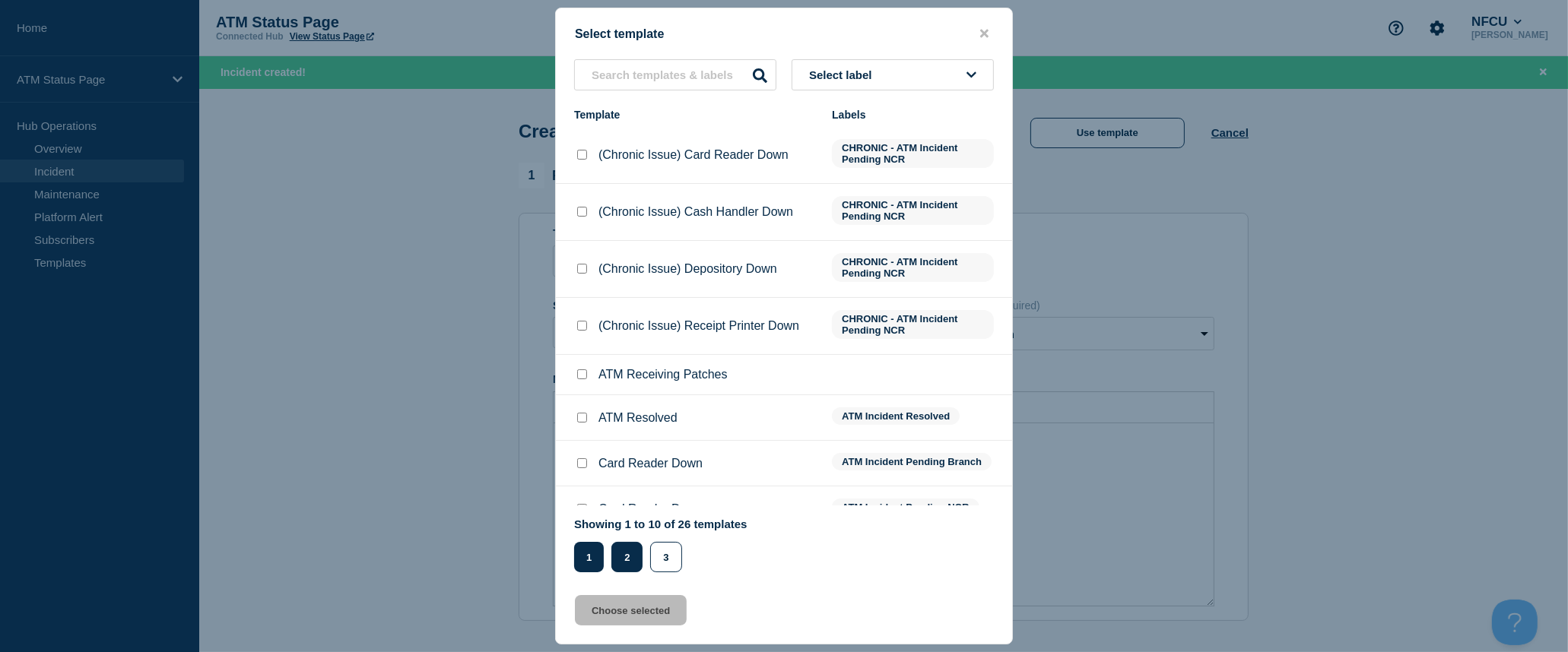
click at [639, 564] on button "2" at bounding box center [627, 557] width 31 height 30
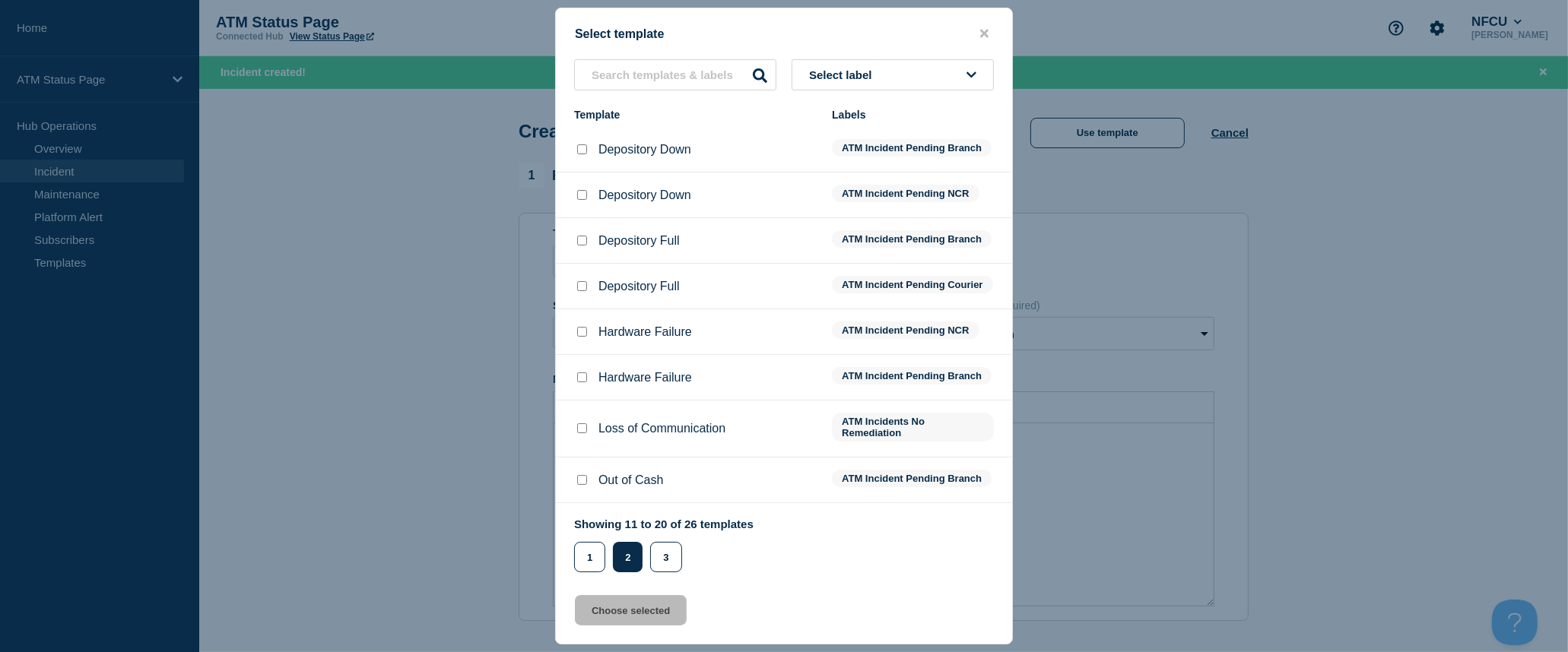
click at [584, 153] on input "Depository Down checkbox" at bounding box center [582, 149] width 10 height 10
checkbox input "true"
click at [640, 613] on button "Choose selected" at bounding box center [630, 610] width 111 height 30
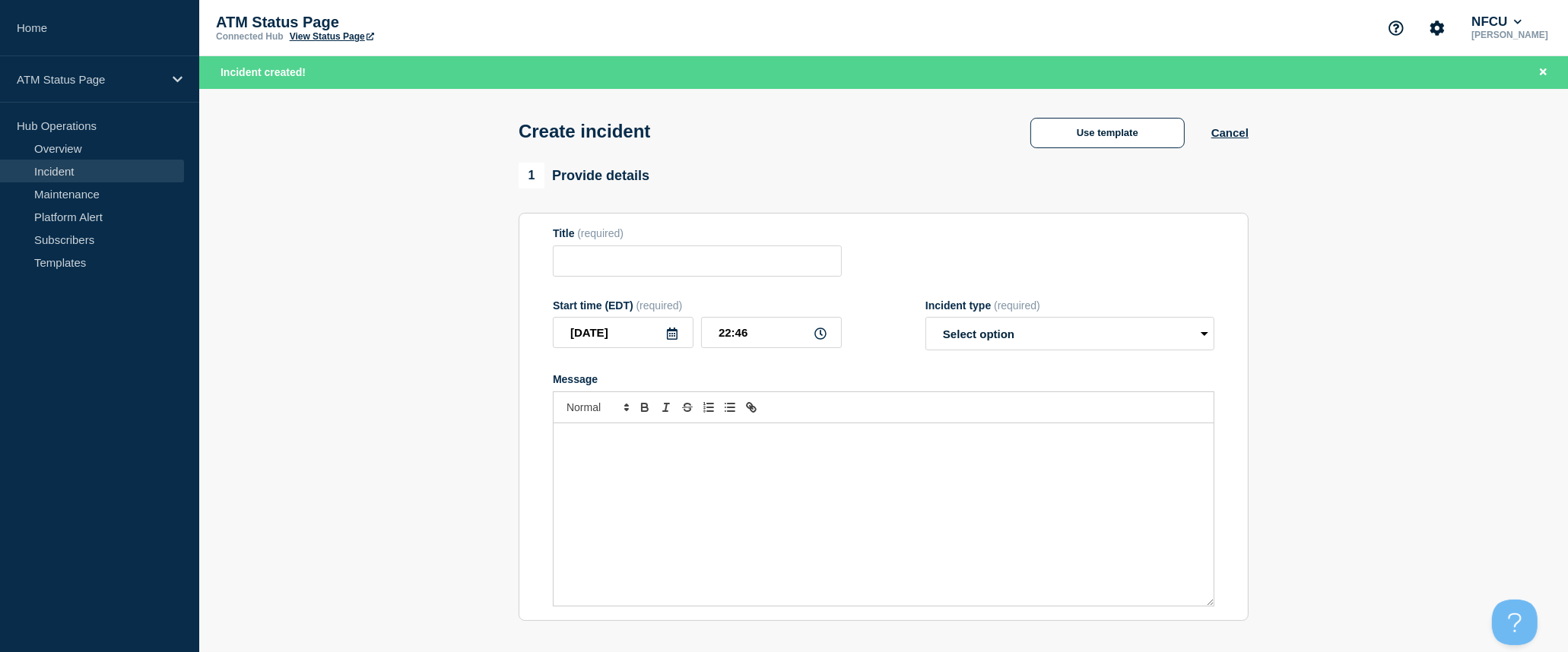
type input "Depository Down"
select select "identified"
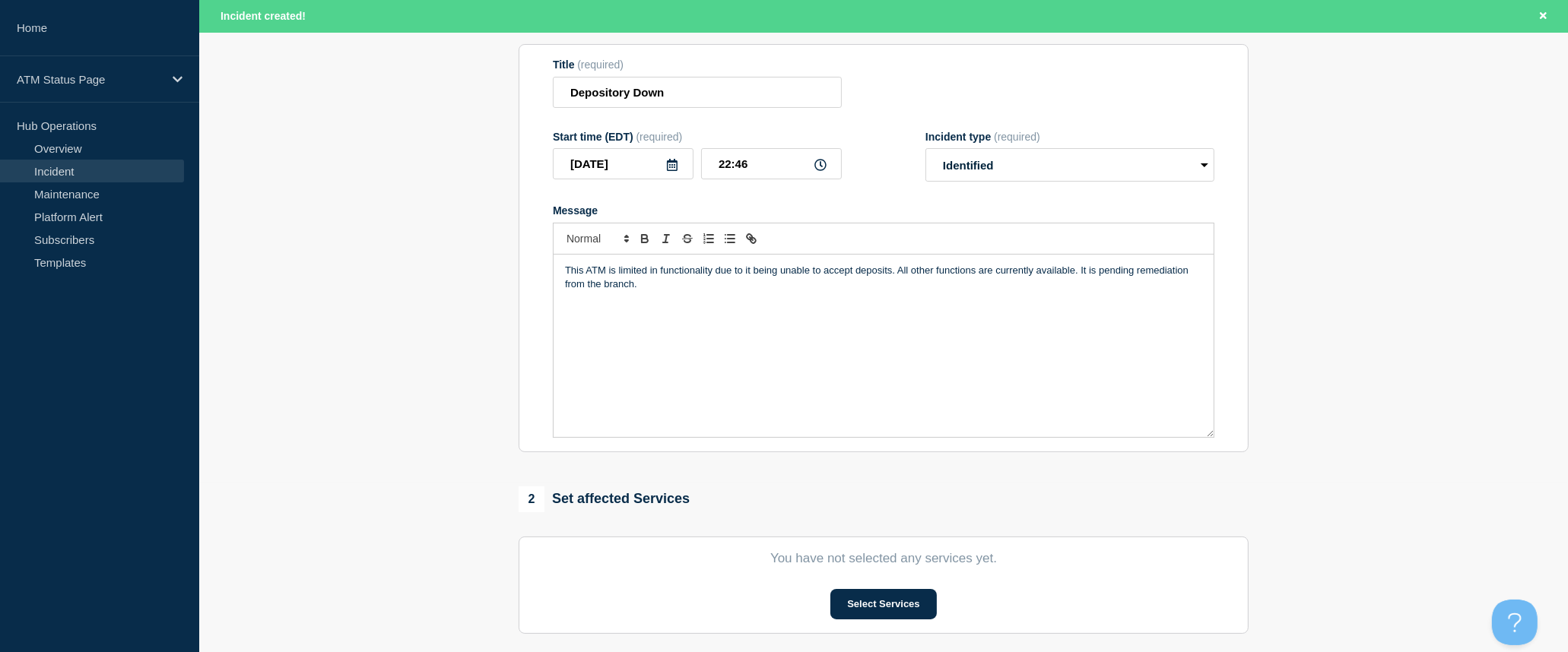
scroll to position [253, 0]
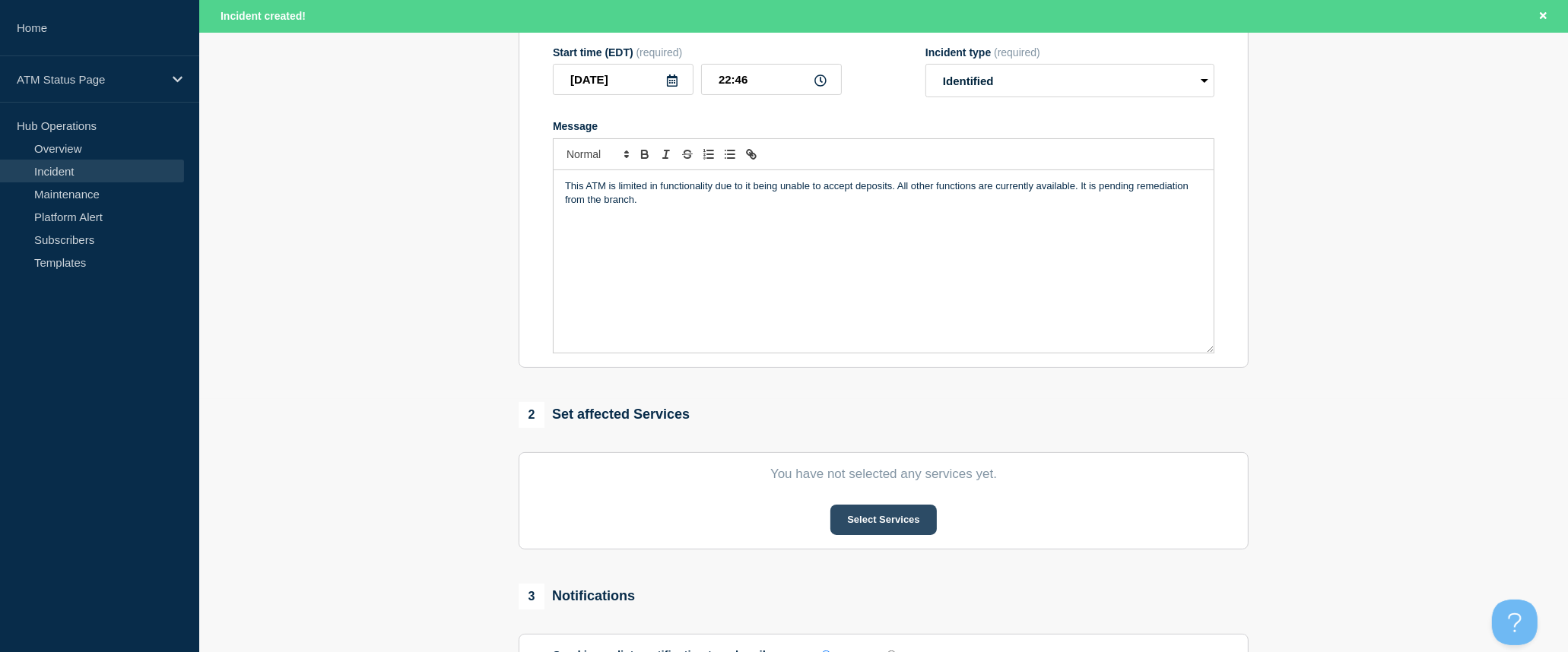
click at [899, 514] on button "Select Services" at bounding box center [883, 519] width 106 height 30
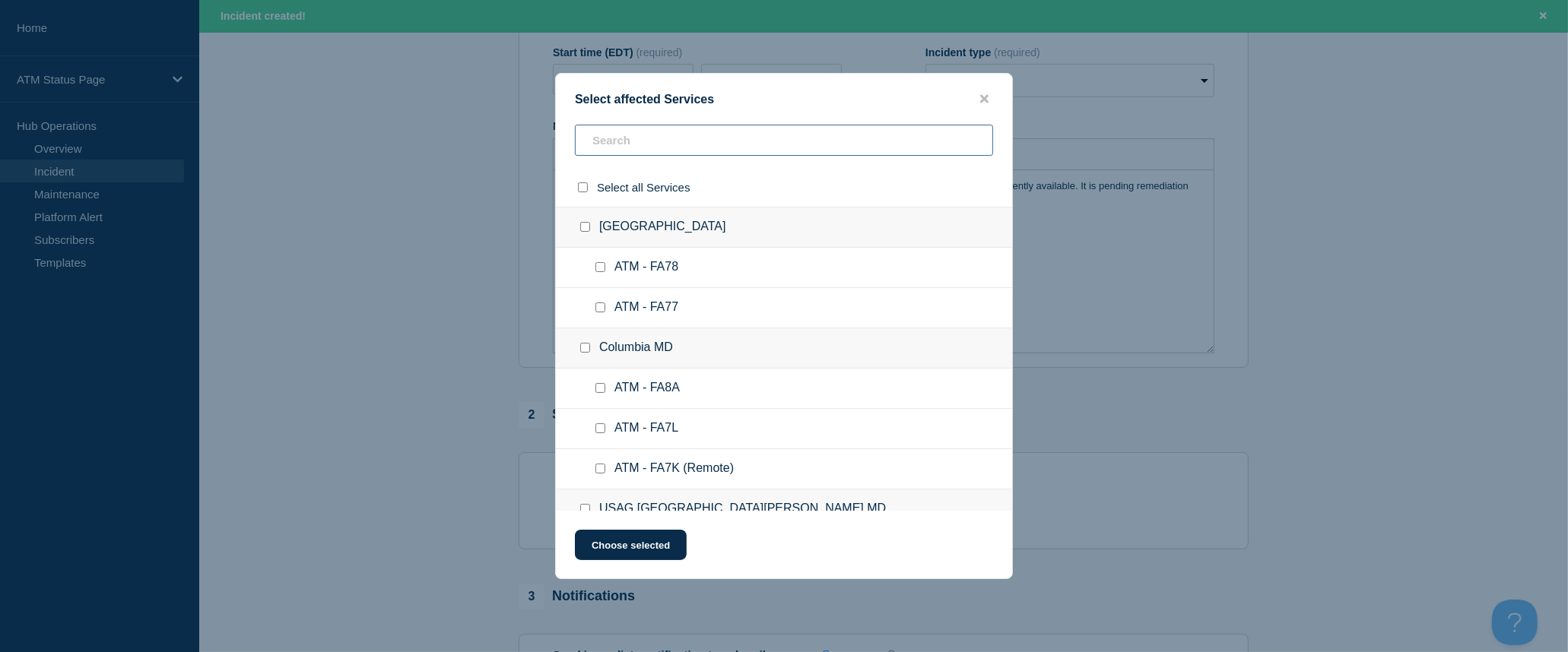
click at [766, 145] on input "text" at bounding box center [784, 140] width 419 height 31
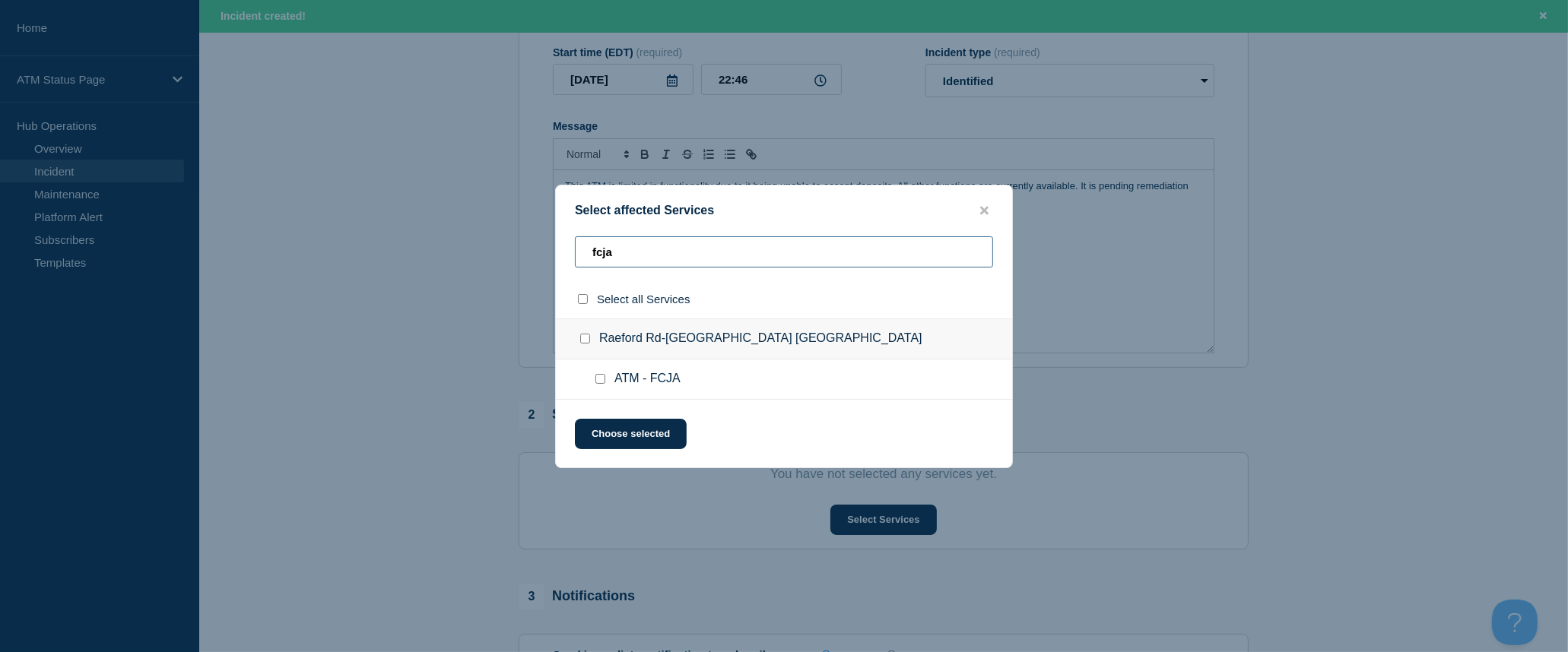
scroll to position [169, 0]
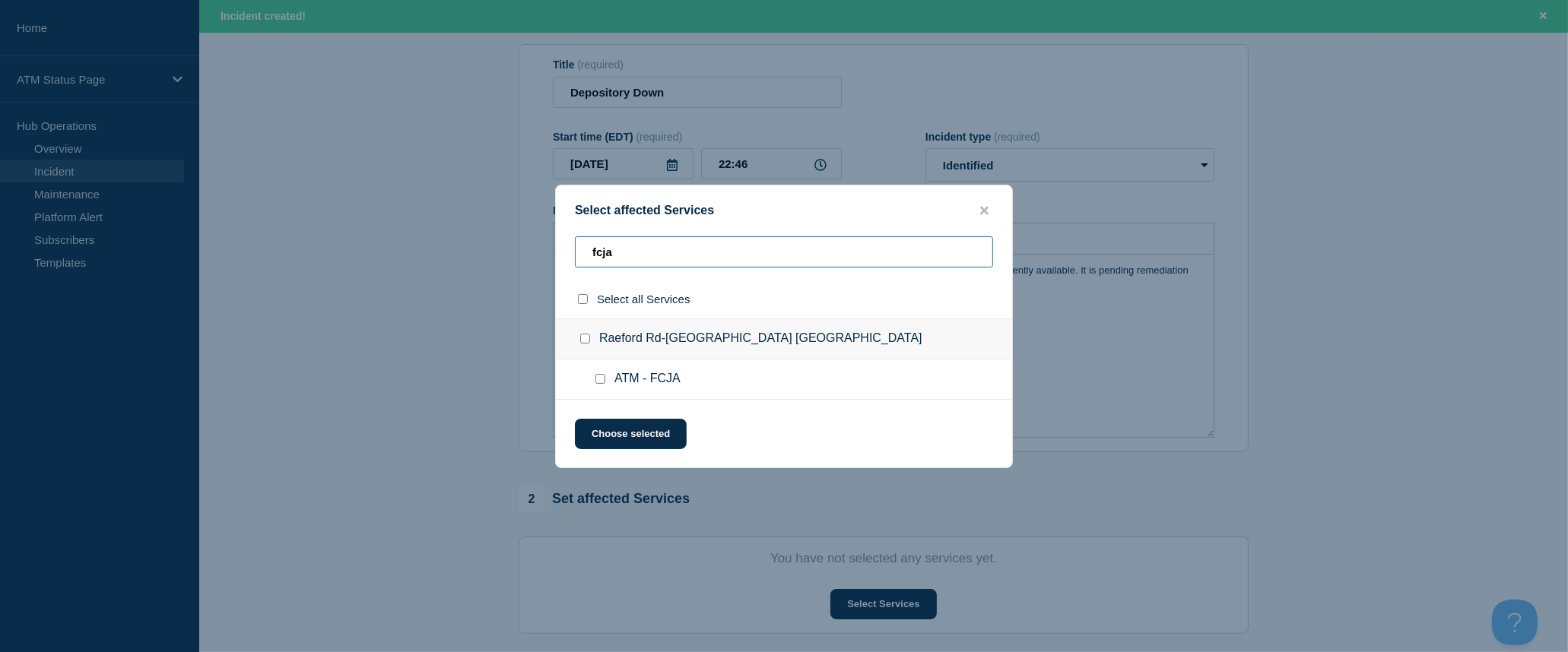
type input "fcja"
click at [583, 304] on input "select all checkbox" at bounding box center [582, 299] width 10 height 10
checkbox input "true"
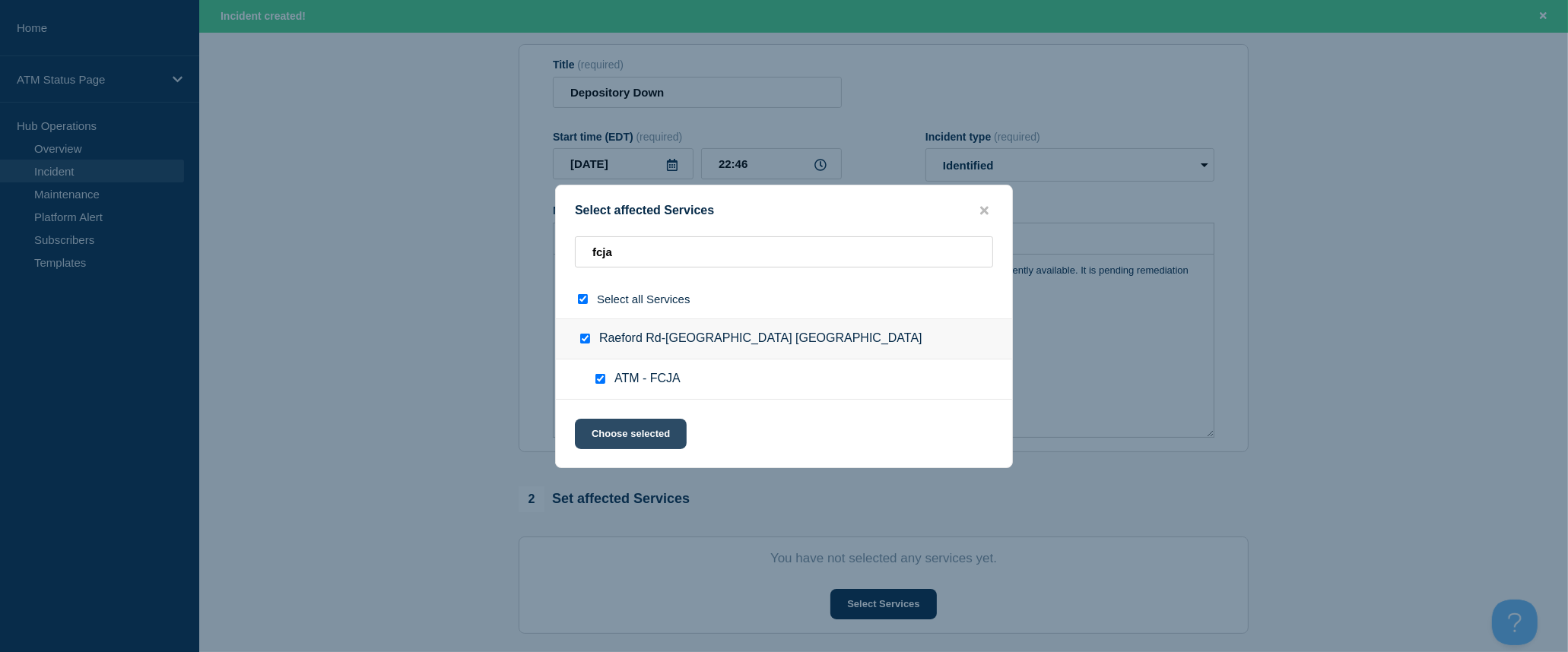
click at [625, 426] on button "Choose selected" at bounding box center [630, 433] width 111 height 30
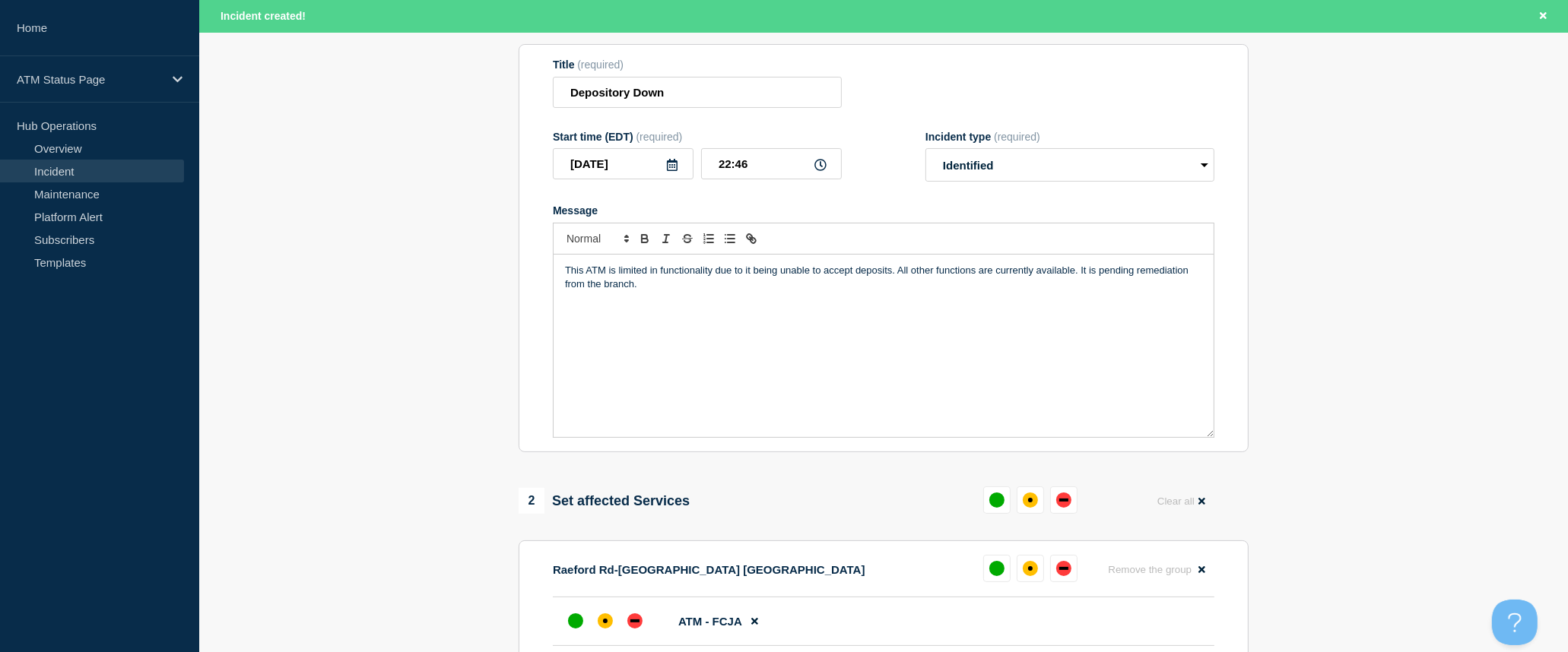
scroll to position [253, 0]
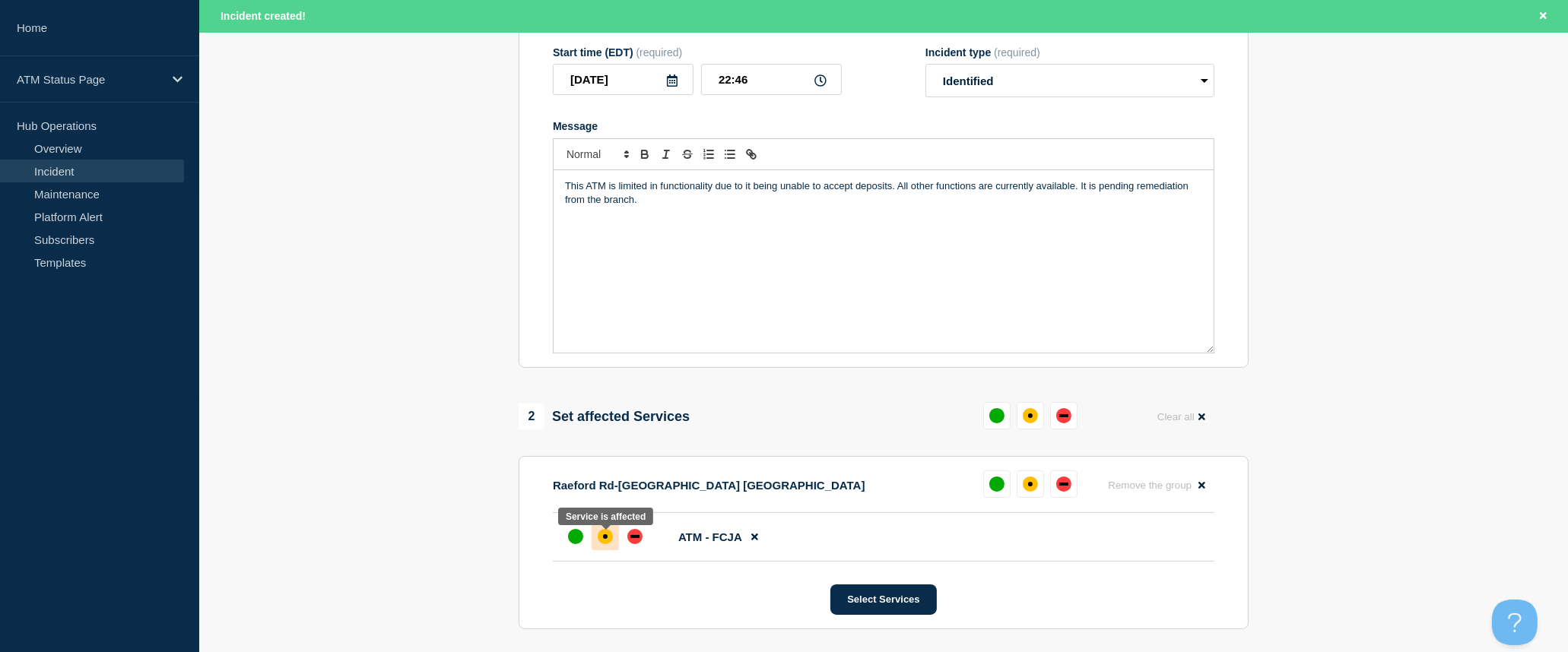
click at [606, 539] on div "affected" at bounding box center [605, 537] width 5 height 5
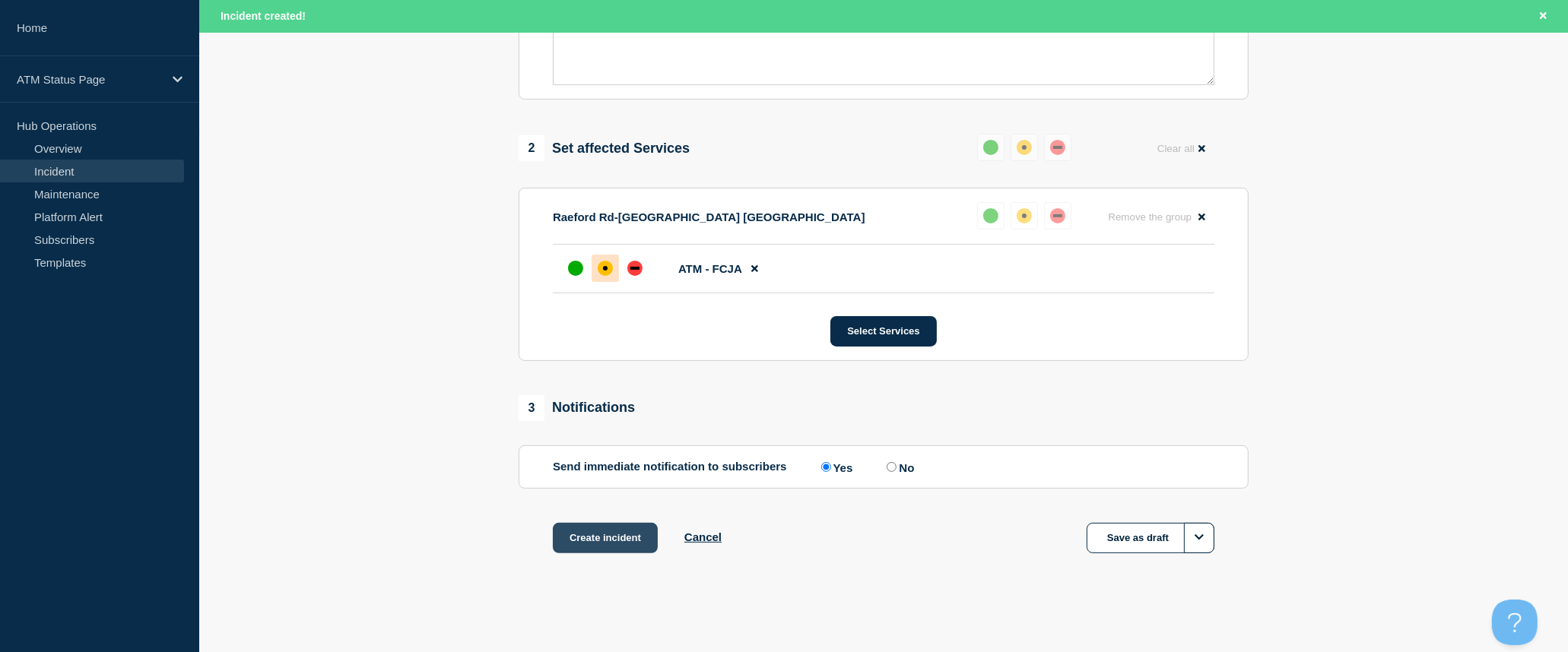
click at [625, 545] on button "Create incident" at bounding box center [606, 538] width 105 height 30
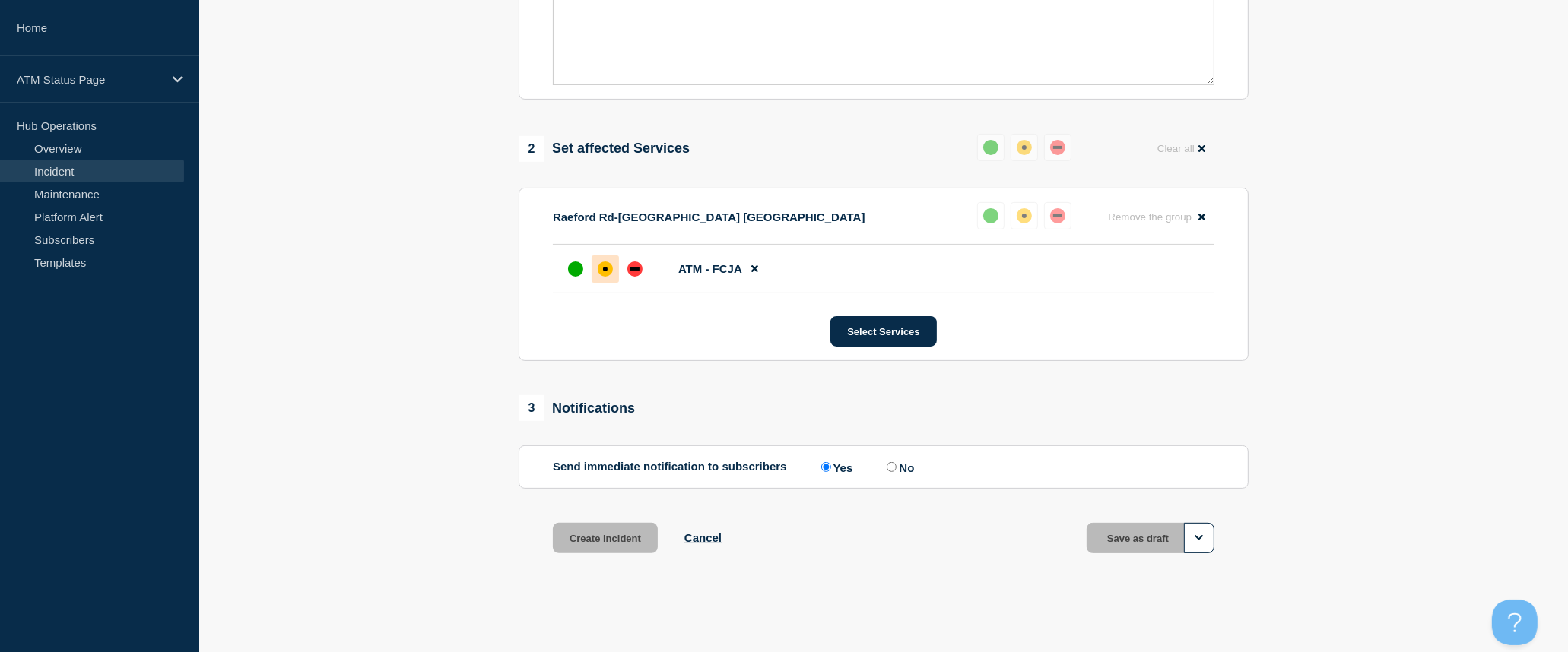
scroll to position [494, 0]
